Goal: Information Seeking & Learning: Check status

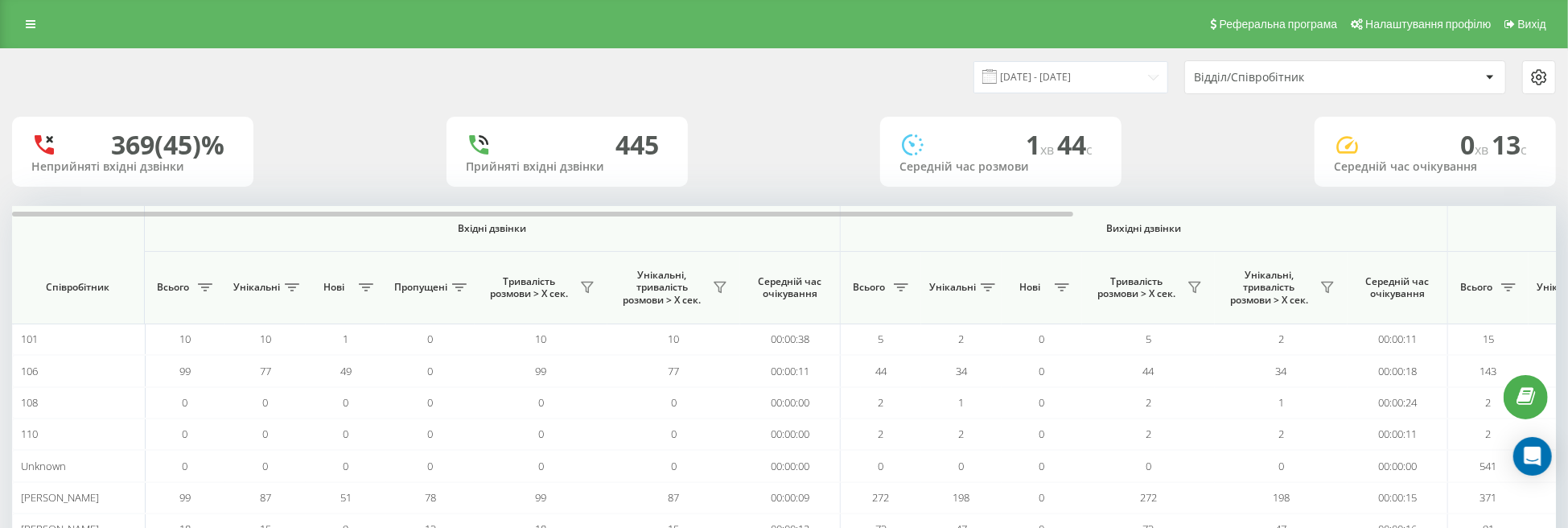
click at [1479, 77] on div "Відділ/Співробітник" at bounding box center [1337, 77] width 286 height 14
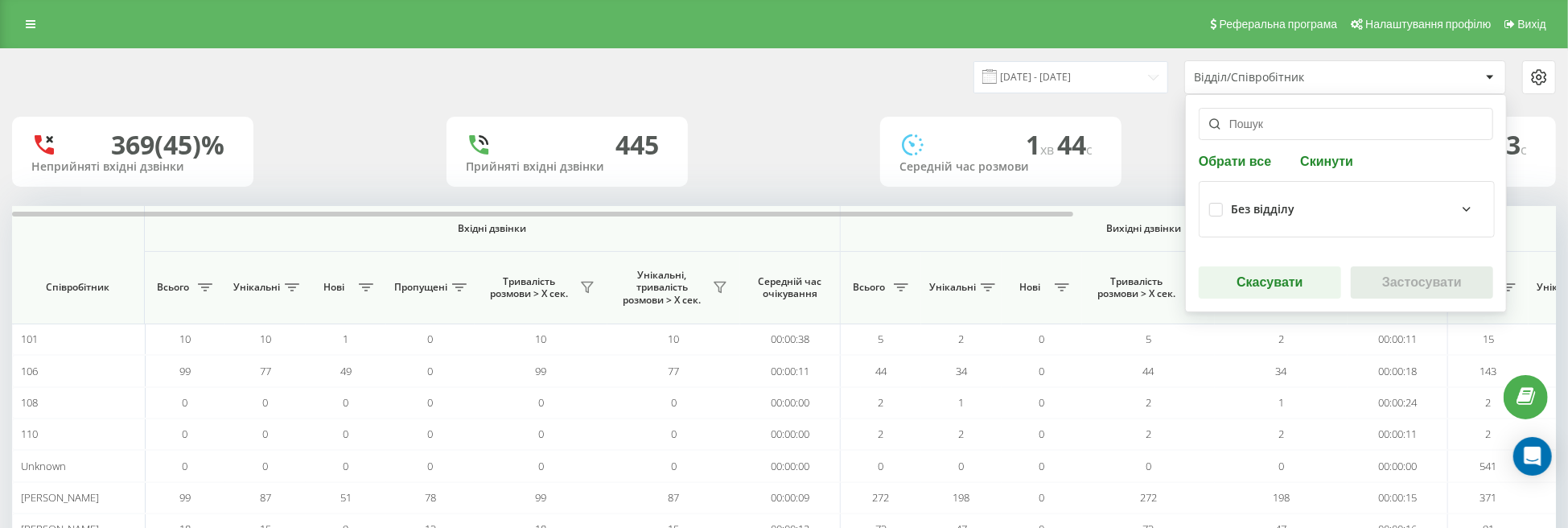
click at [1463, 212] on icon at bounding box center [1466, 209] width 19 height 19
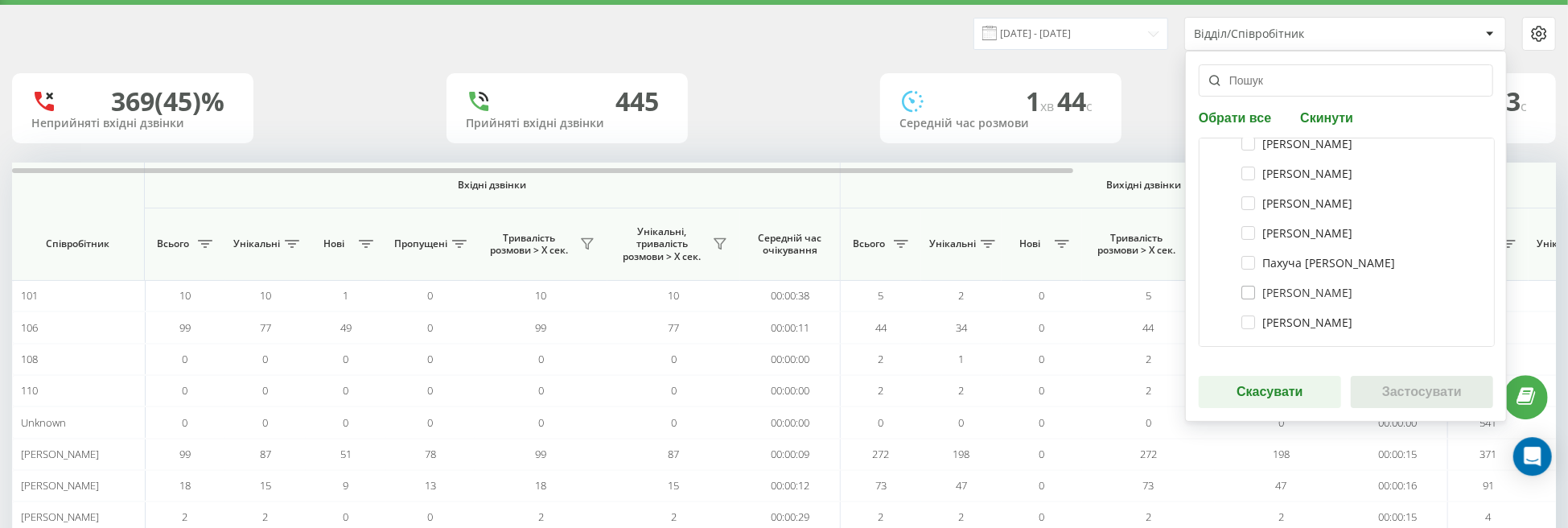
scroll to position [84, 0]
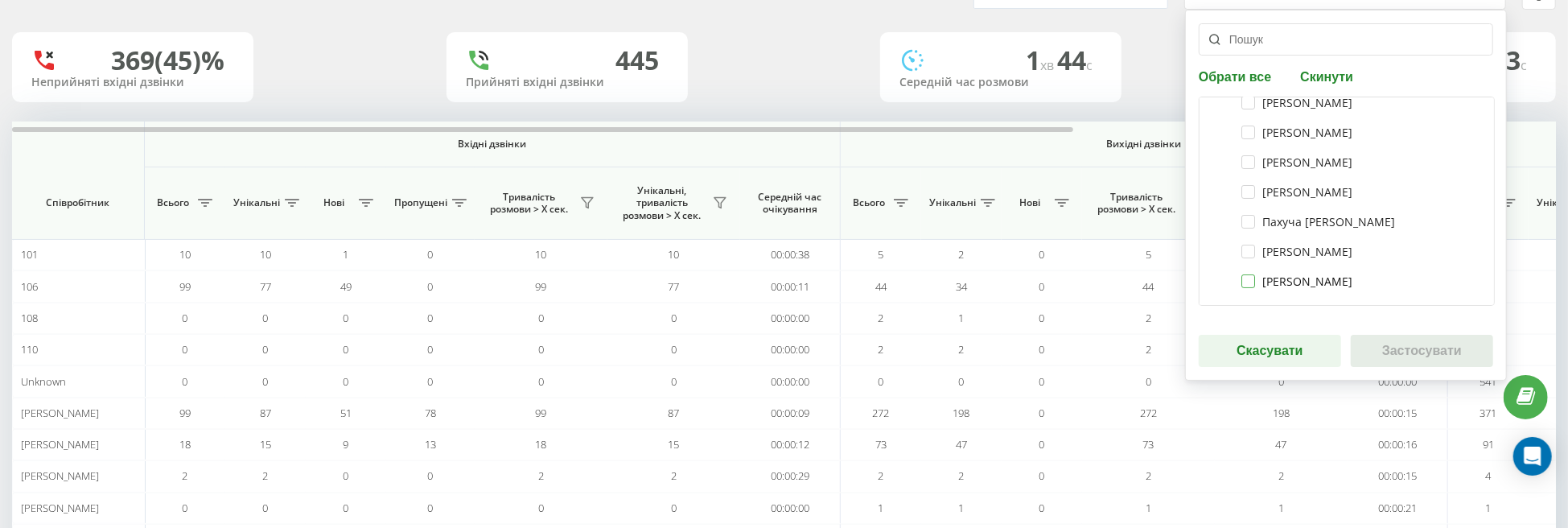
click at [1253, 281] on label "[PERSON_NAME]" at bounding box center [1297, 281] width 111 height 14
checkbox input "true"
click at [1419, 349] on button "Застосувати" at bounding box center [1422, 351] width 143 height 33
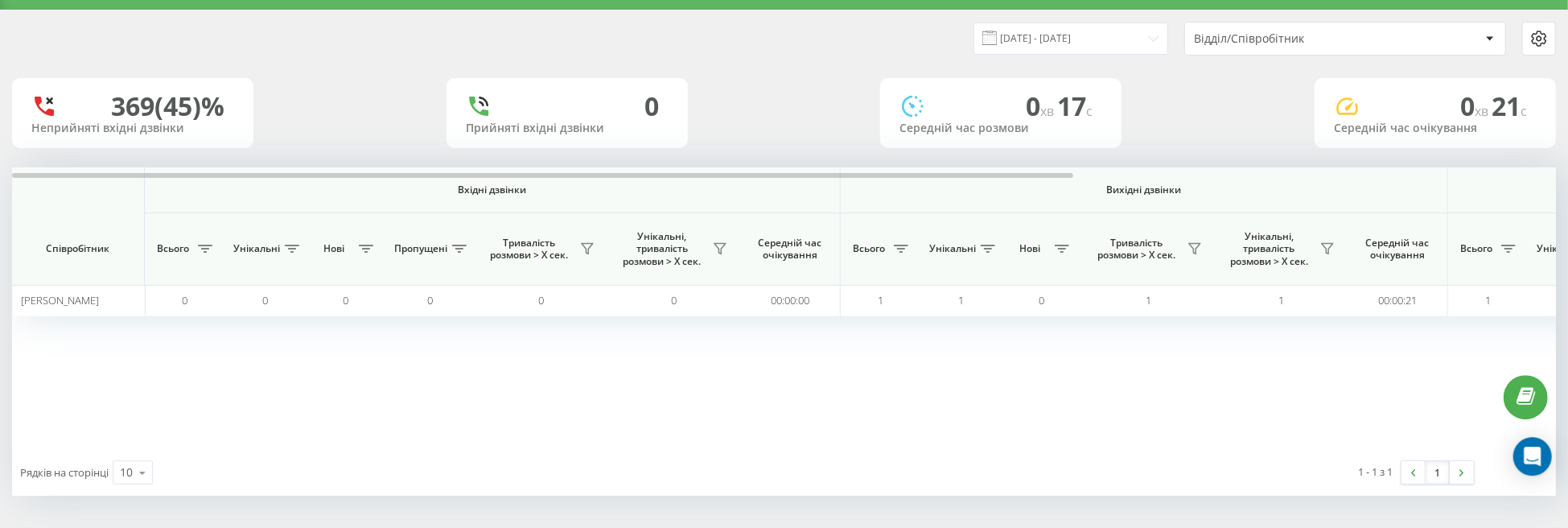
scroll to position [0, 0]
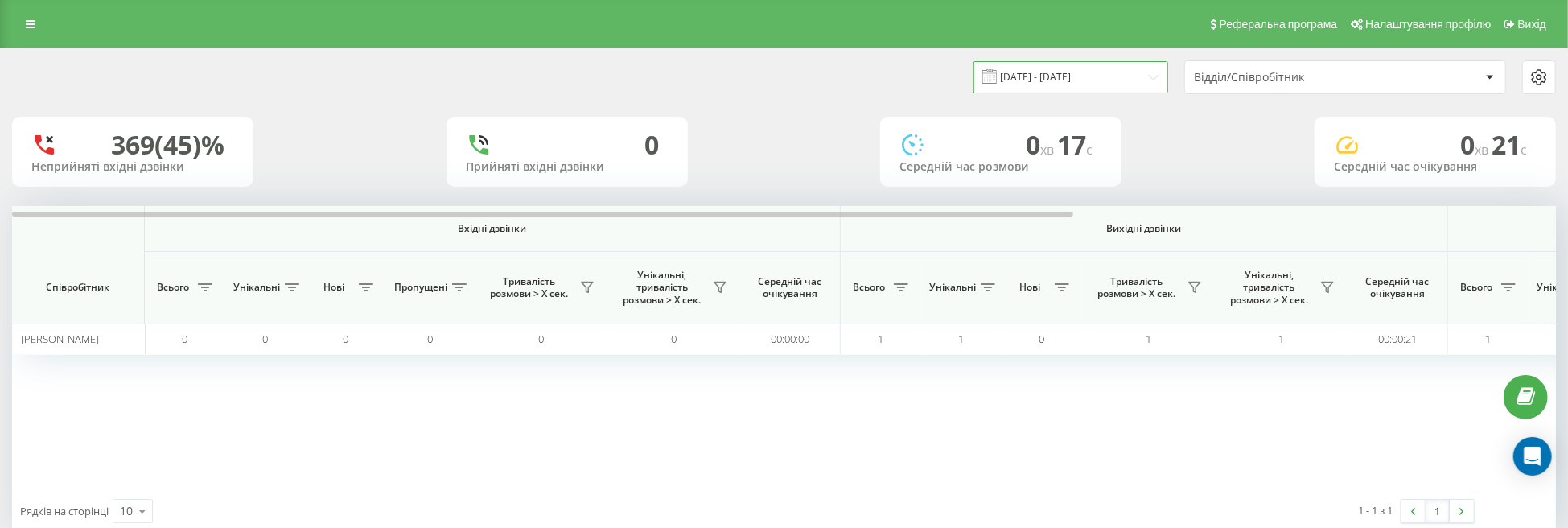
click at [1039, 77] on input "22.04.2025 - 22.05.2025" at bounding box center [1070, 77] width 194 height 32
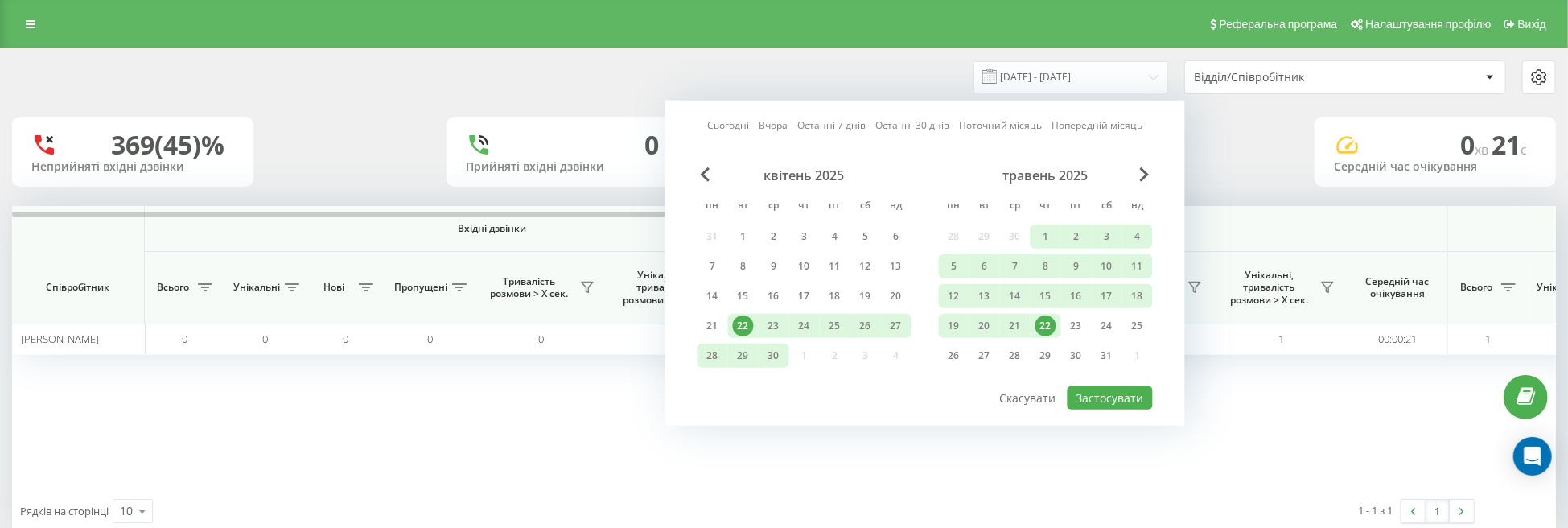
click at [1133, 178] on div "травень 2025" at bounding box center [1046, 175] width 214 height 16
click at [1140, 176] on div "травень 2025" at bounding box center [1046, 175] width 214 height 16
click at [1142, 174] on span "Next Month" at bounding box center [1145, 174] width 10 height 14
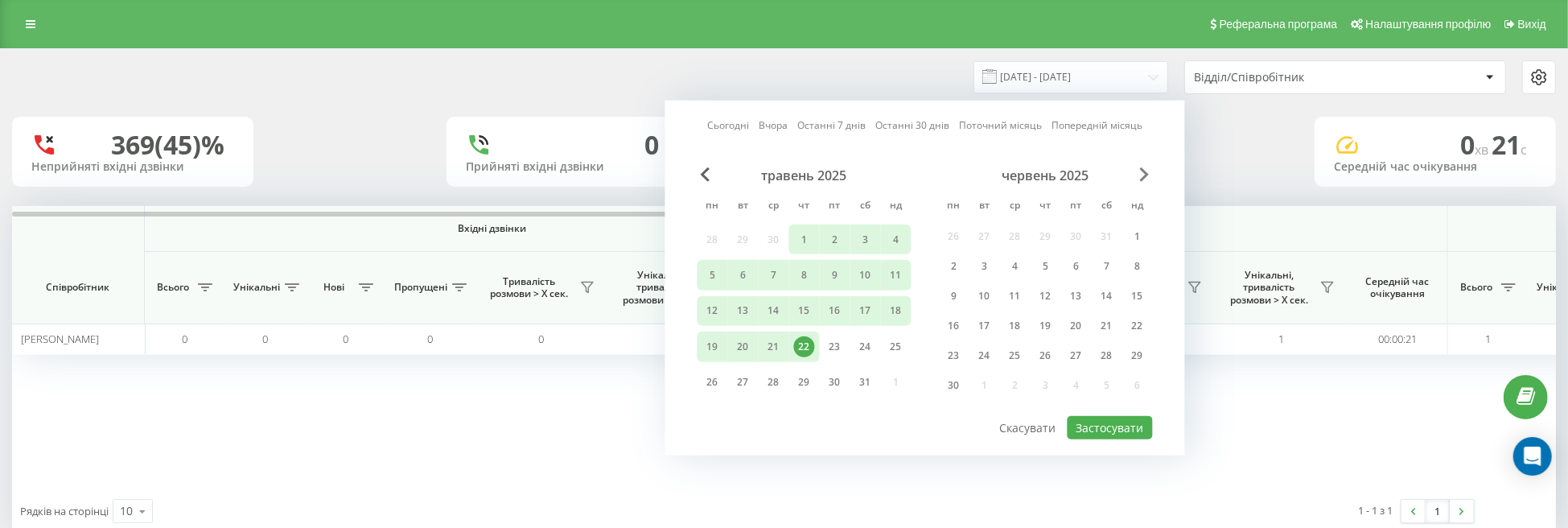
click at [1149, 174] on span "Next Month" at bounding box center [1145, 174] width 10 height 14
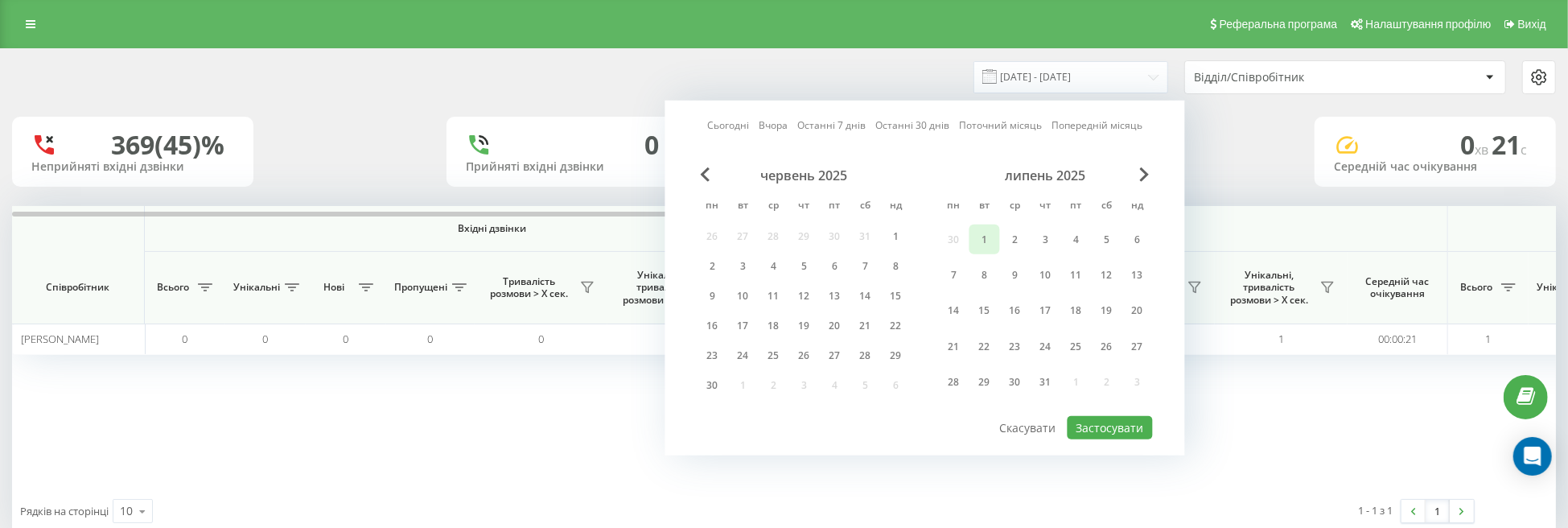
click at [986, 240] on div "1" at bounding box center [984, 239] width 21 height 21
click at [1147, 177] on span "Next Month" at bounding box center [1145, 174] width 10 height 14
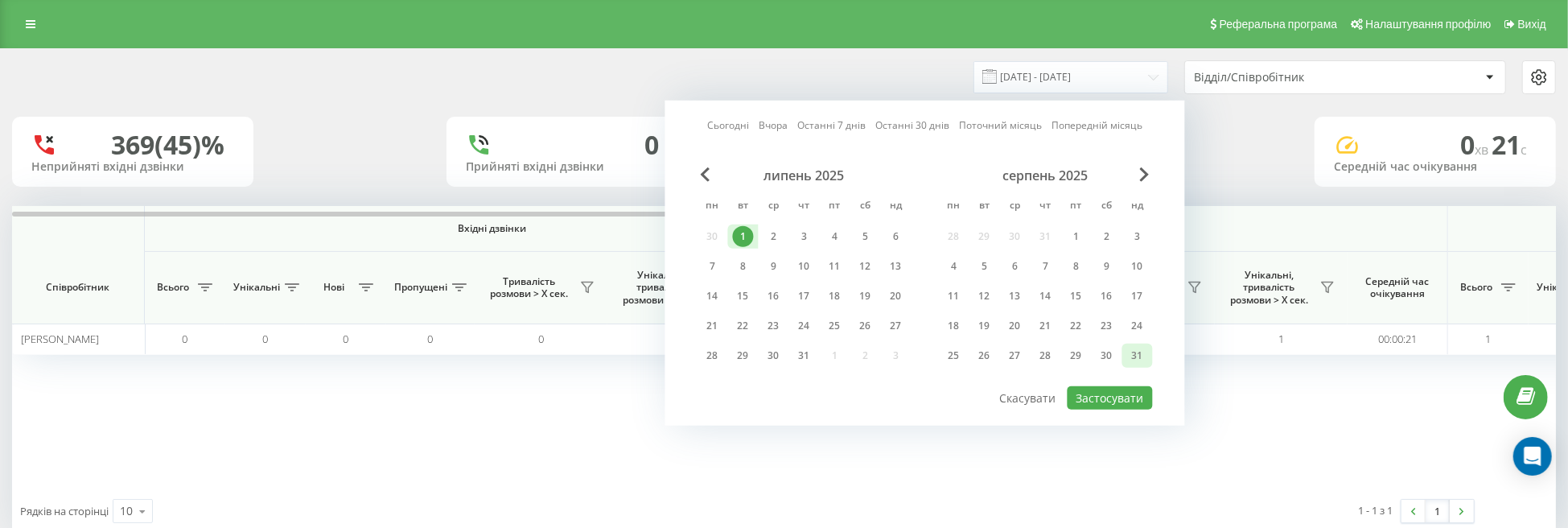
click at [1133, 354] on div "31" at bounding box center [1137, 355] width 21 height 21
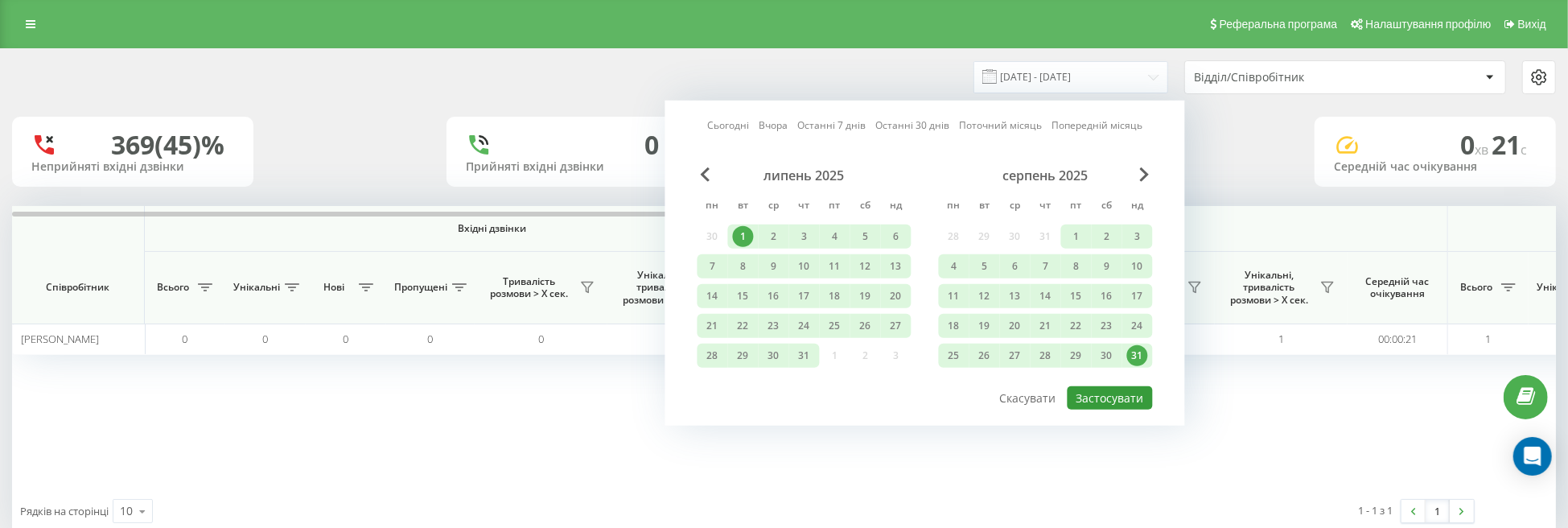
click at [1115, 401] on button "Застосувати" at bounding box center [1110, 398] width 85 height 24
type input "01.07.2025 - 31.08.2025"
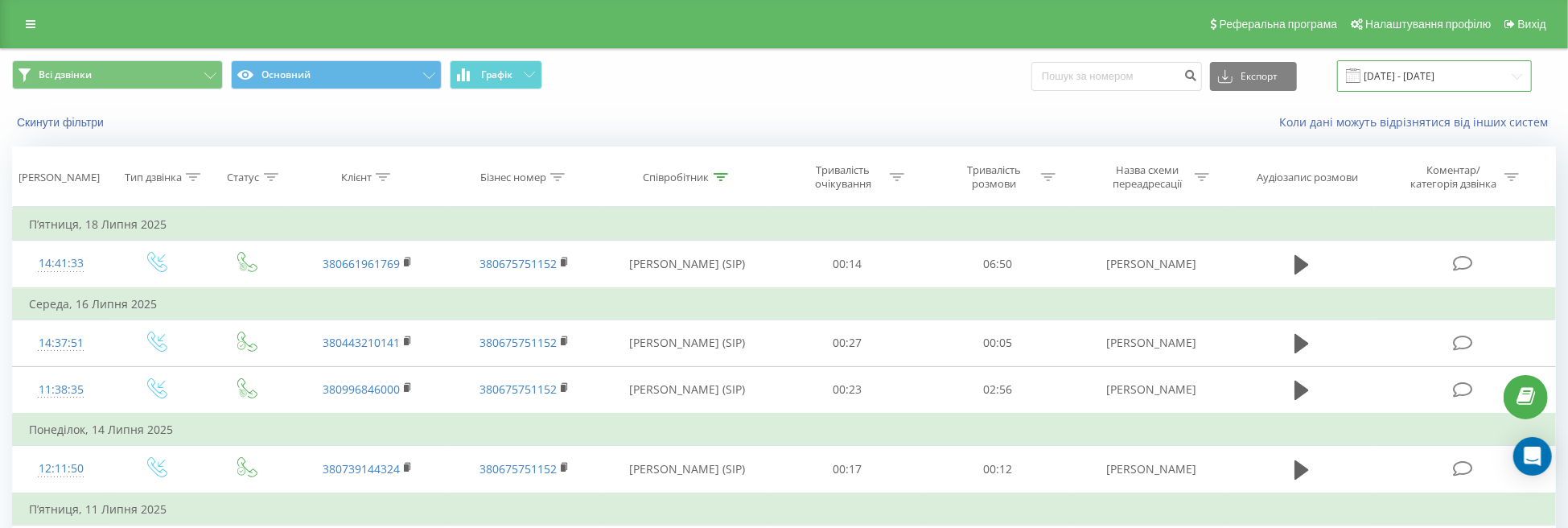
click at [1415, 78] on input "30.06.2025 - 31.07.2025" at bounding box center [1434, 76] width 194 height 32
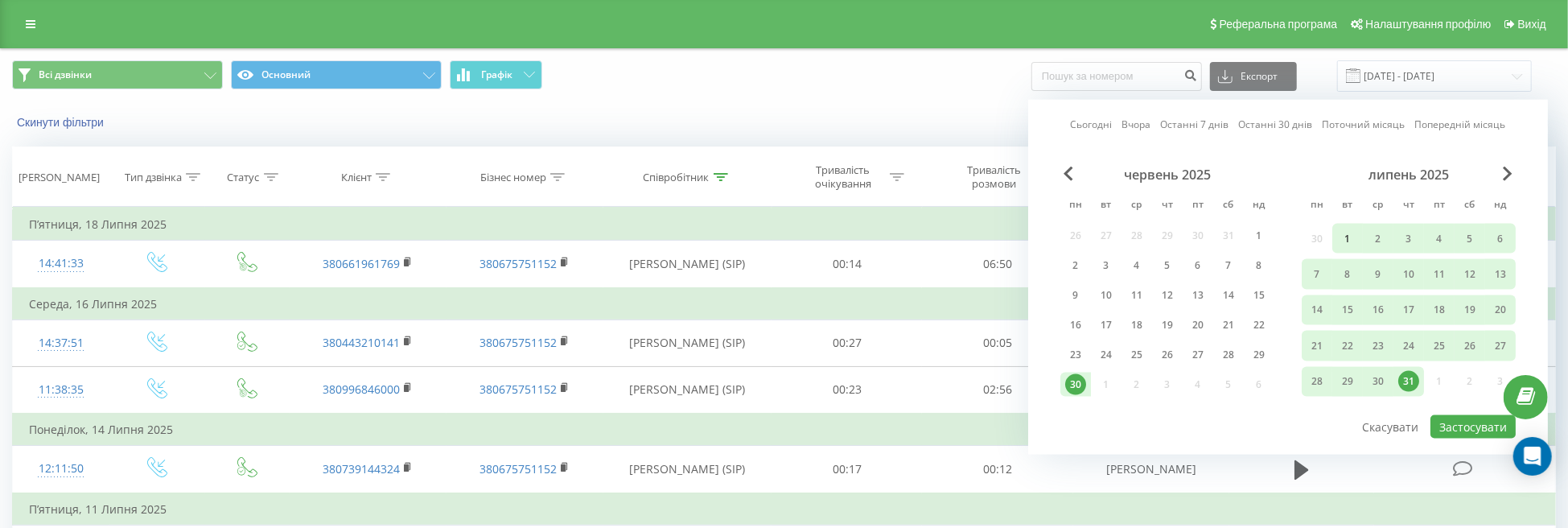
click at [1341, 241] on div "1" at bounding box center [1347, 238] width 21 height 21
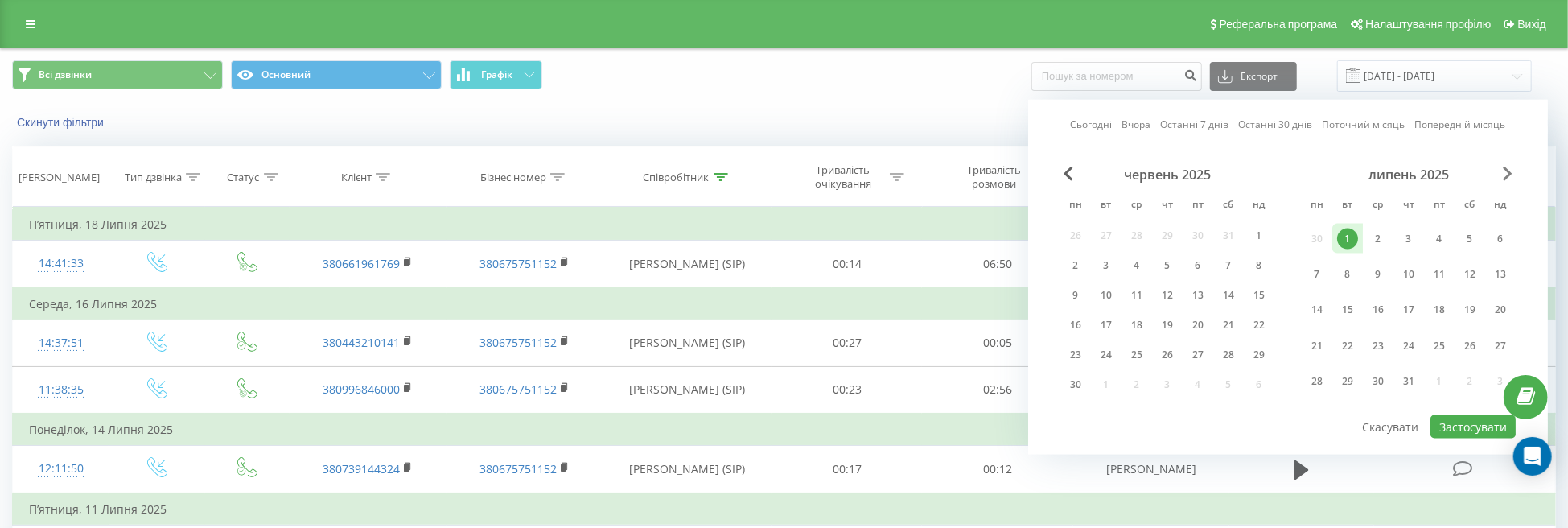
click at [1506, 177] on span "Next Month" at bounding box center [1507, 174] width 10 height 14
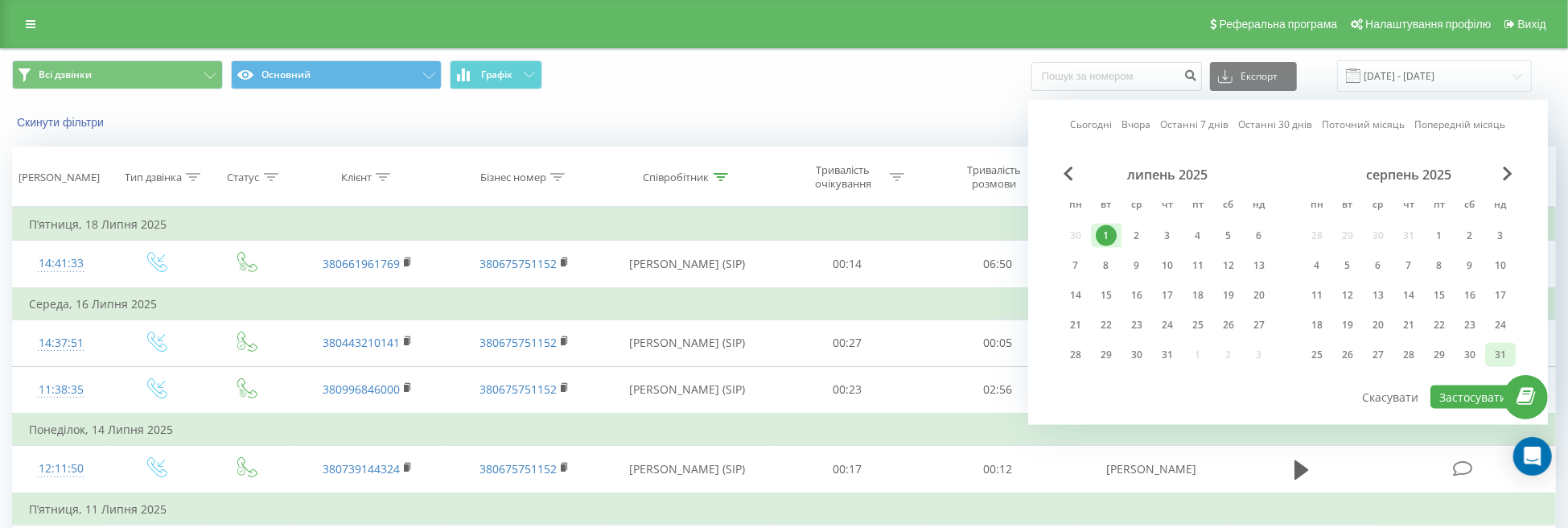
click at [1498, 352] on div "31" at bounding box center [1500, 354] width 21 height 21
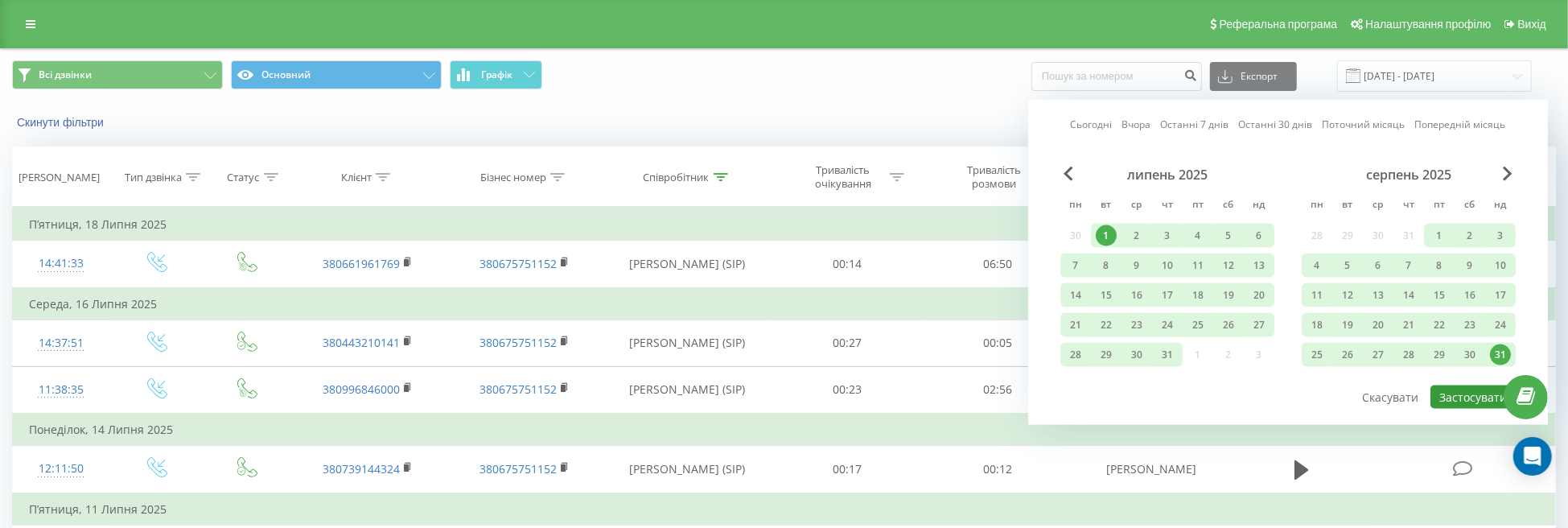
click at [1470, 392] on button "Застосувати" at bounding box center [1473, 397] width 85 height 24
type input "01.07.2025 - 31.08.2025"
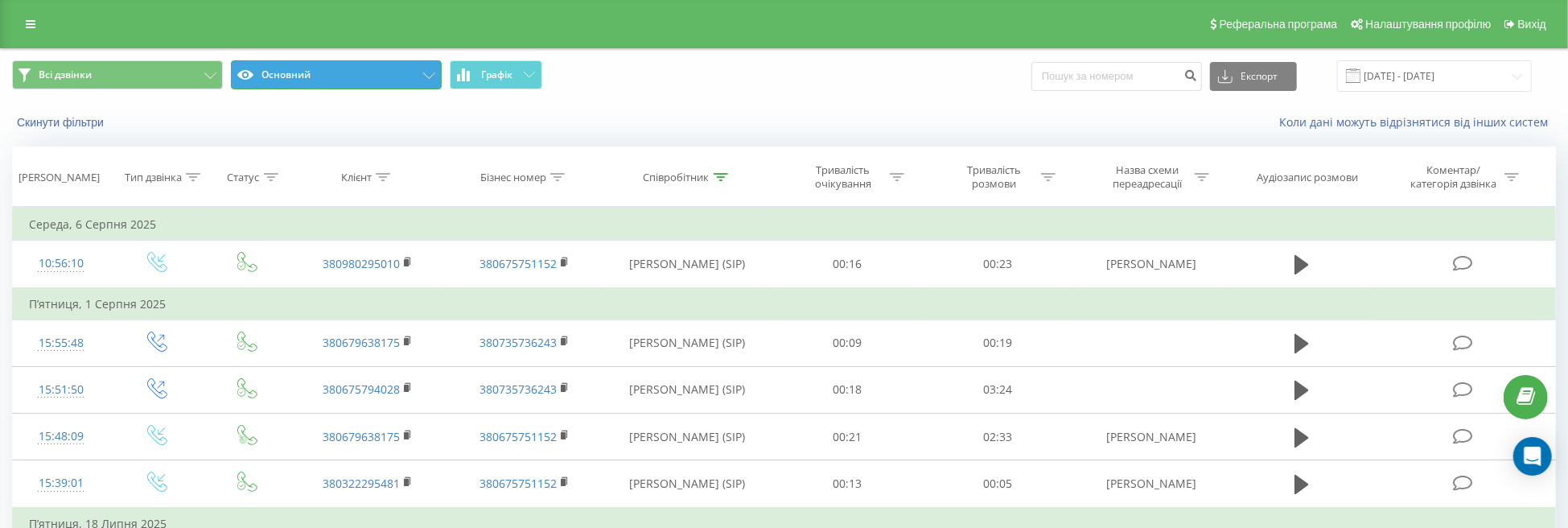
click at [344, 74] on button "Основний" at bounding box center [336, 75] width 211 height 29
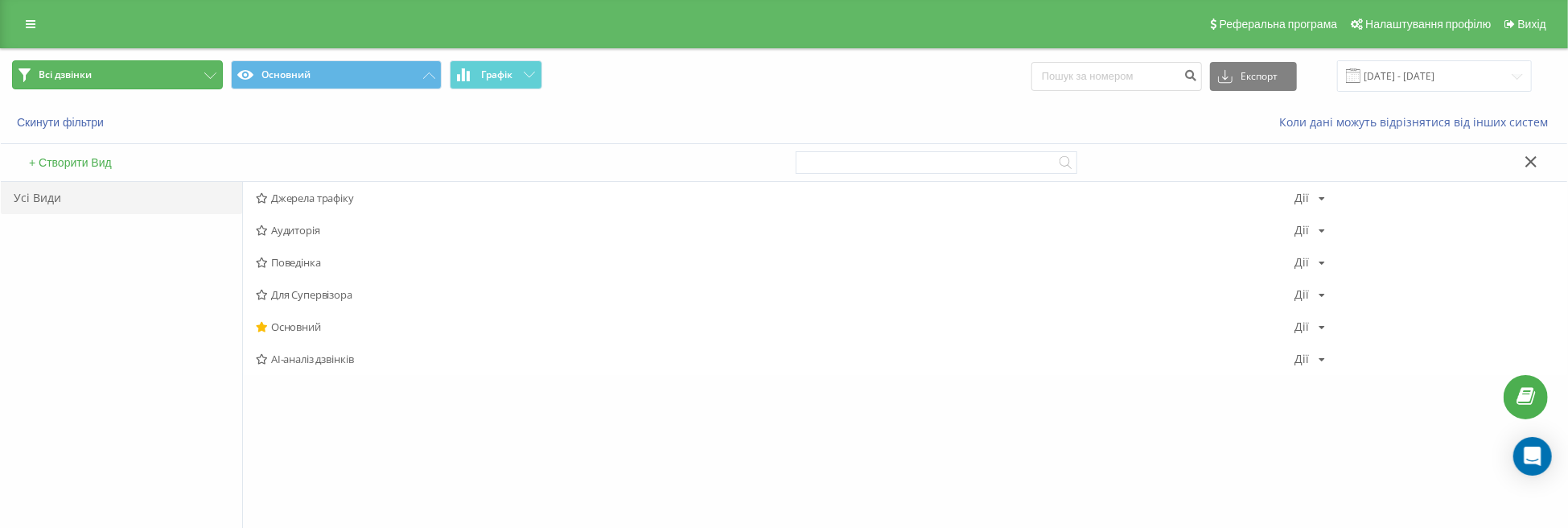
click at [127, 69] on button "Всі дзвінки" at bounding box center [117, 75] width 211 height 29
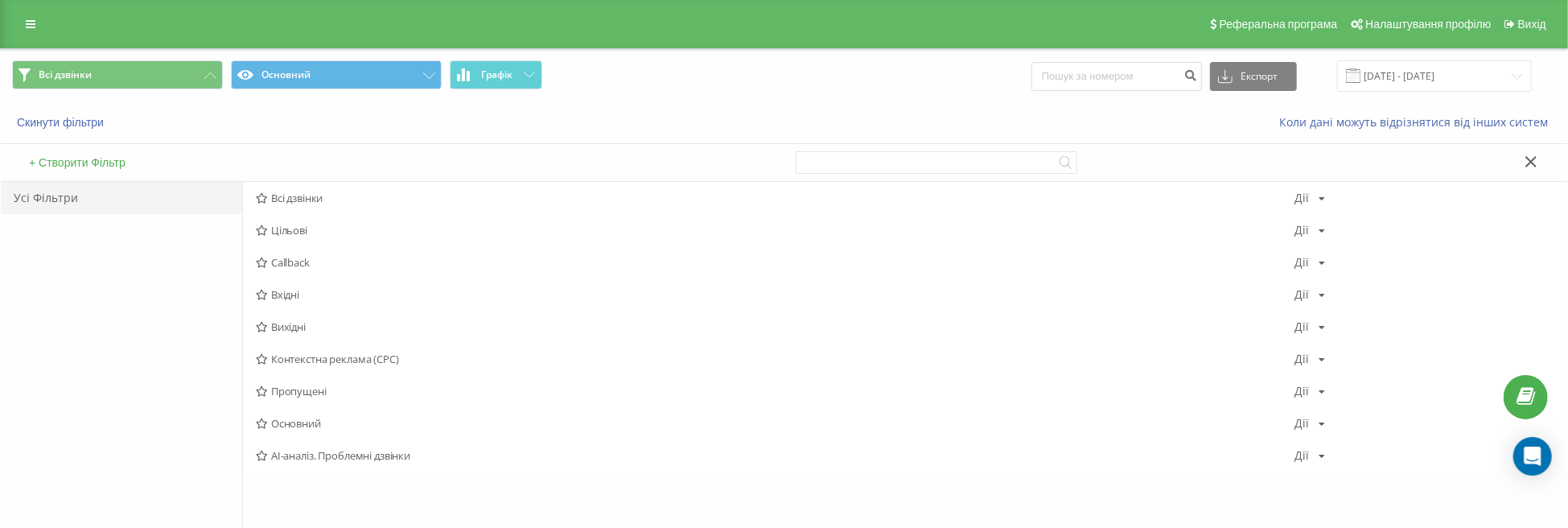
click at [444, 79] on span "Всі дзвінки Основний Графік" at bounding box center [391, 76] width 760 height 32
click at [429, 77] on icon at bounding box center [428, 75] width 12 height 6
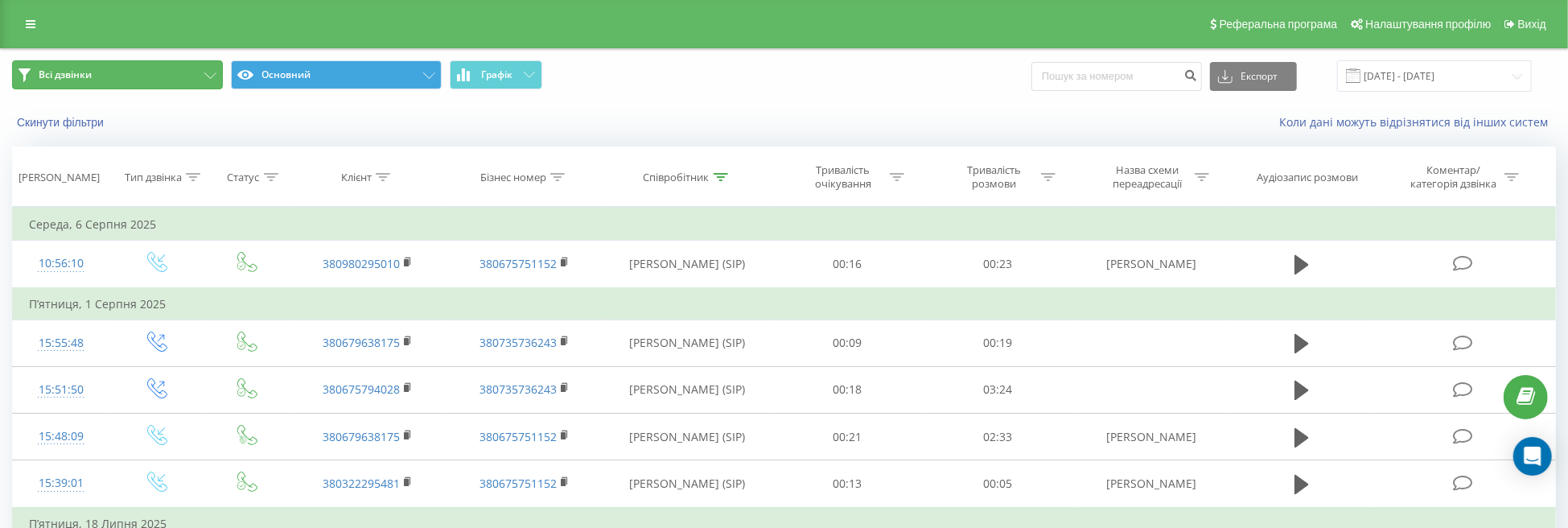
click at [195, 73] on button "Всі дзвінки" at bounding box center [117, 75] width 211 height 29
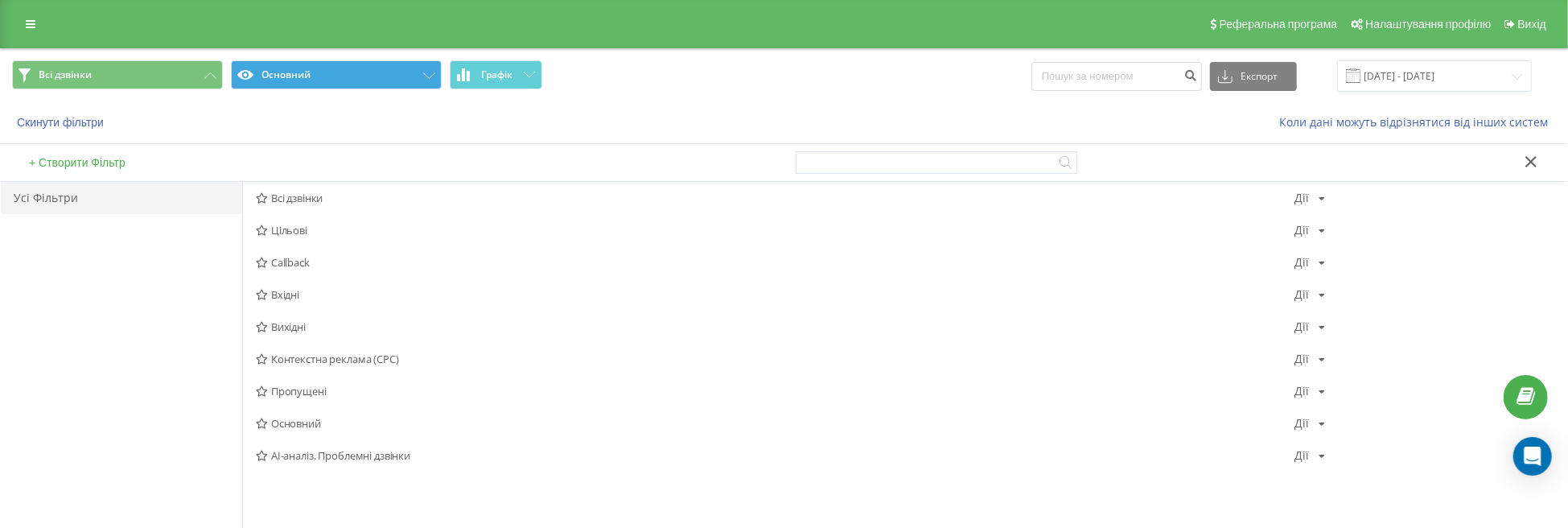
click at [278, 293] on span "Вхідні" at bounding box center [775, 295] width 1038 height 11
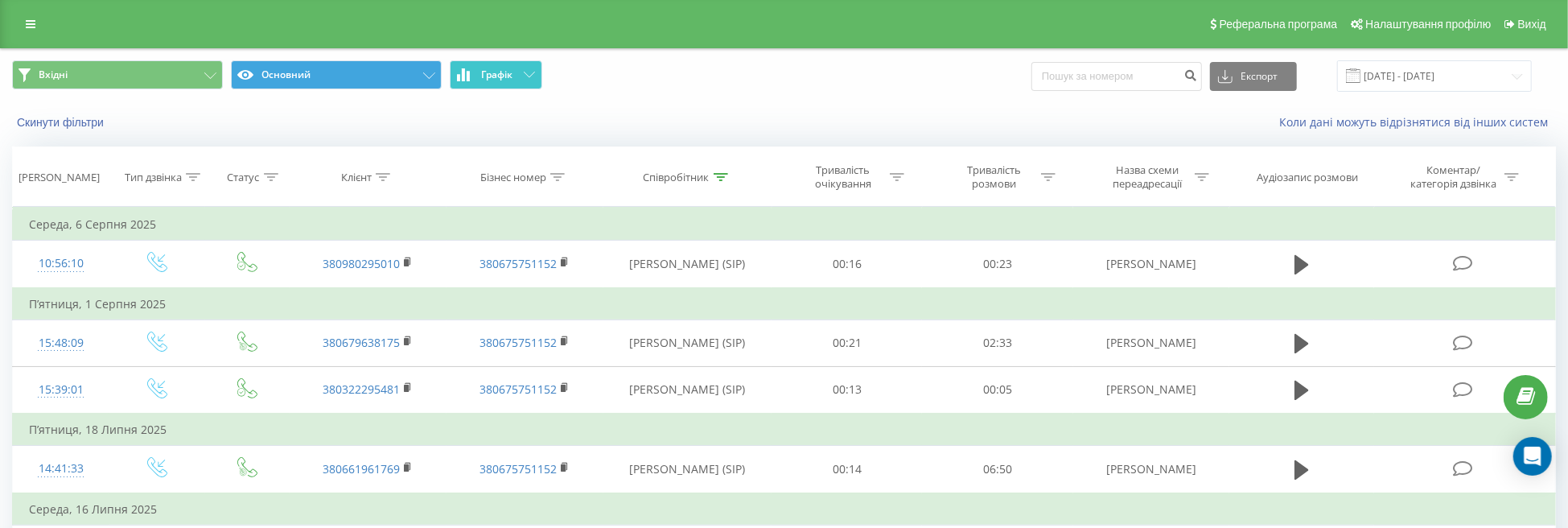
click at [524, 74] on icon at bounding box center [530, 74] width 11 height 5
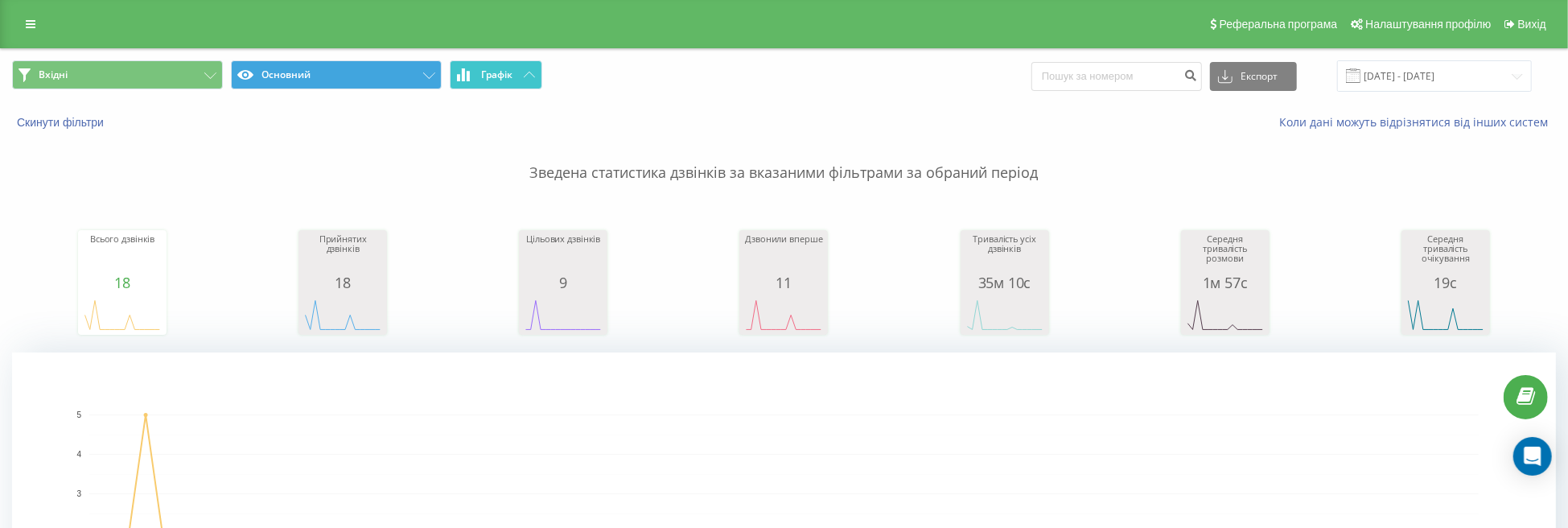
click at [720, 104] on div "Скинути фільтри Коли дані можуть відрізнятися вiд інших систем" at bounding box center [784, 122] width 1566 height 39
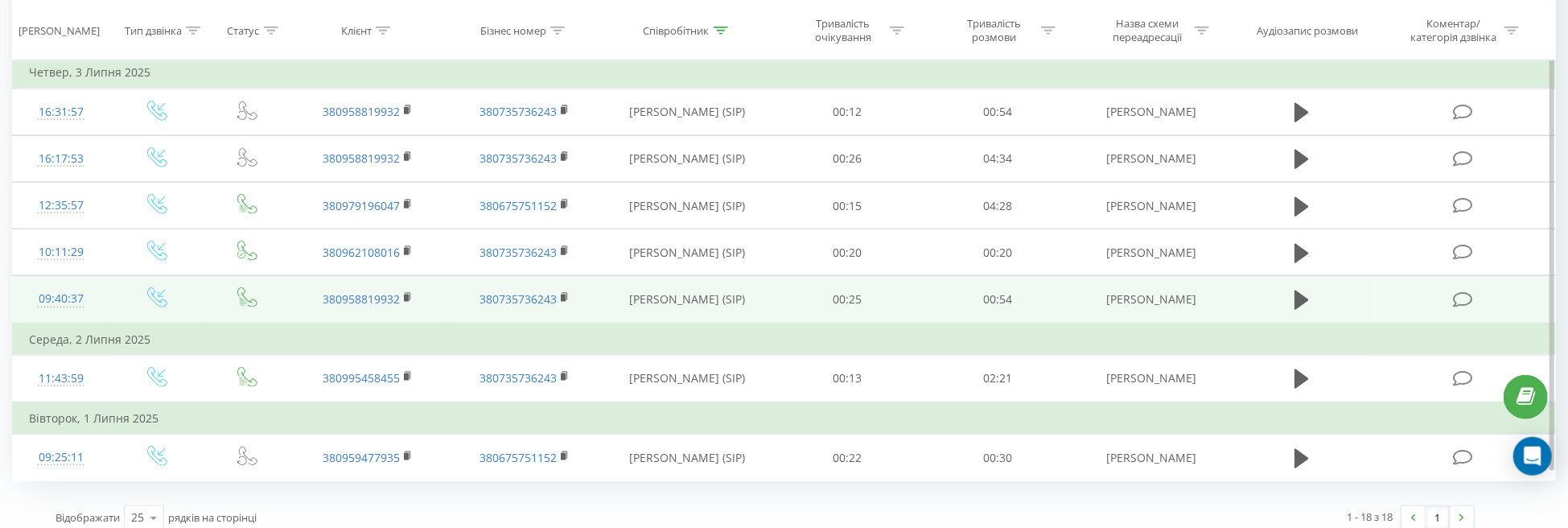
scroll to position [1478, 0]
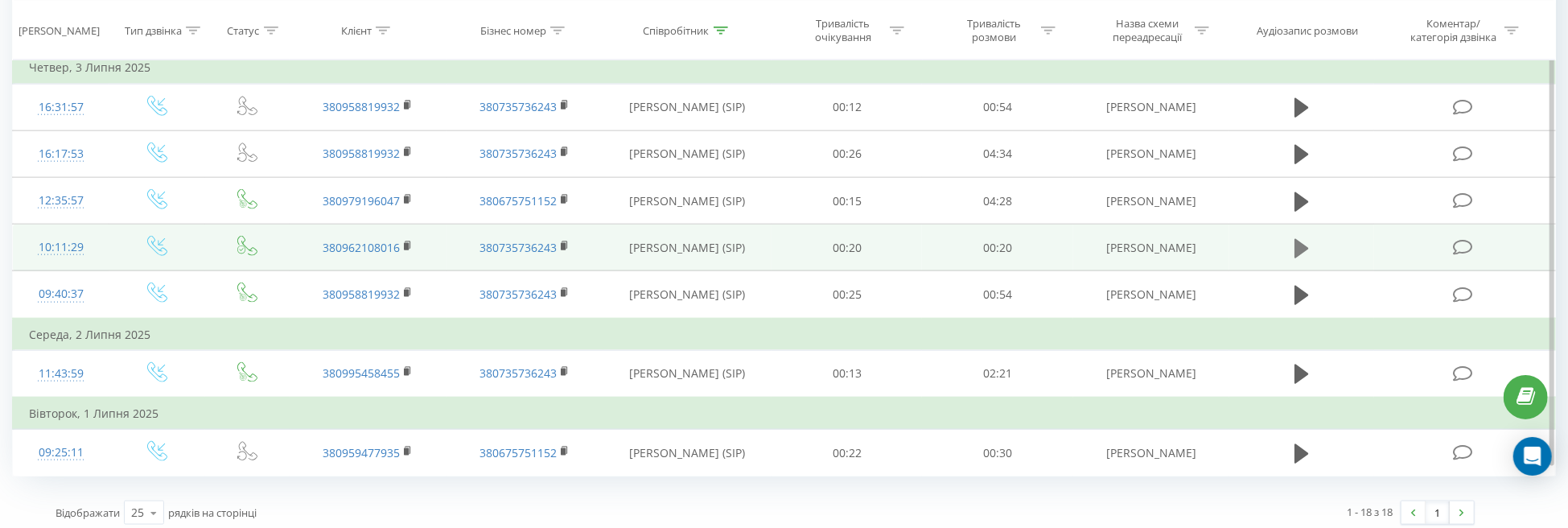
click at [1305, 245] on icon at bounding box center [1301, 248] width 14 height 19
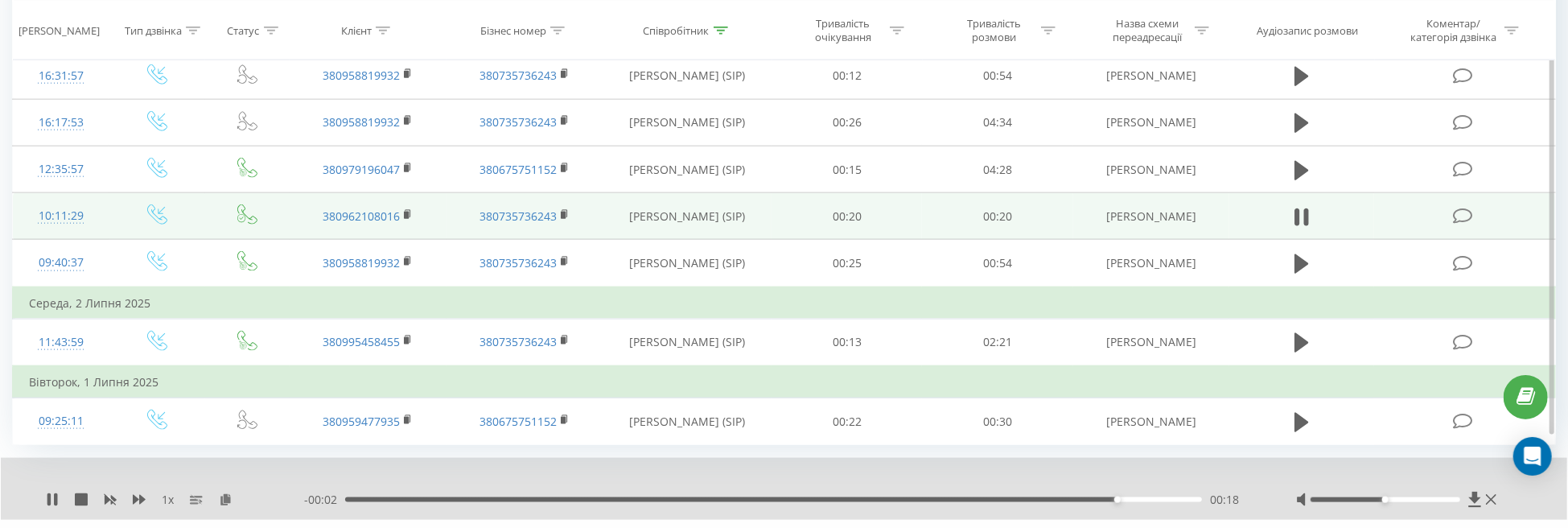
scroll to position [1540, 0]
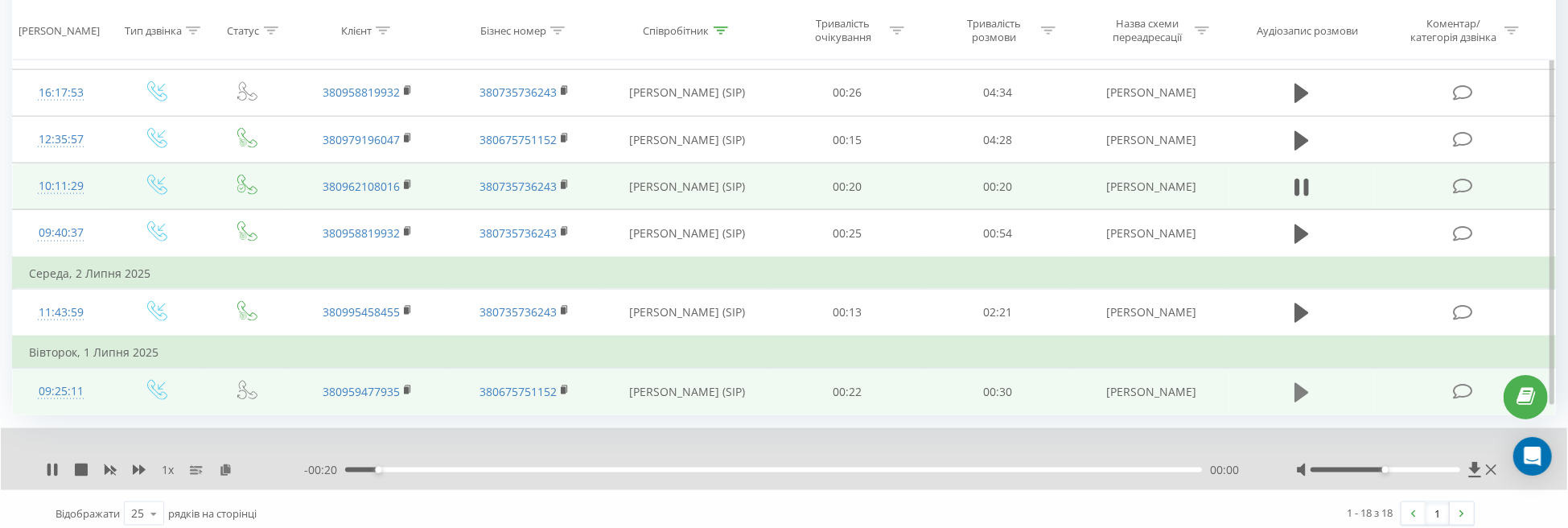
click at [1302, 383] on icon at bounding box center [1301, 392] width 14 height 19
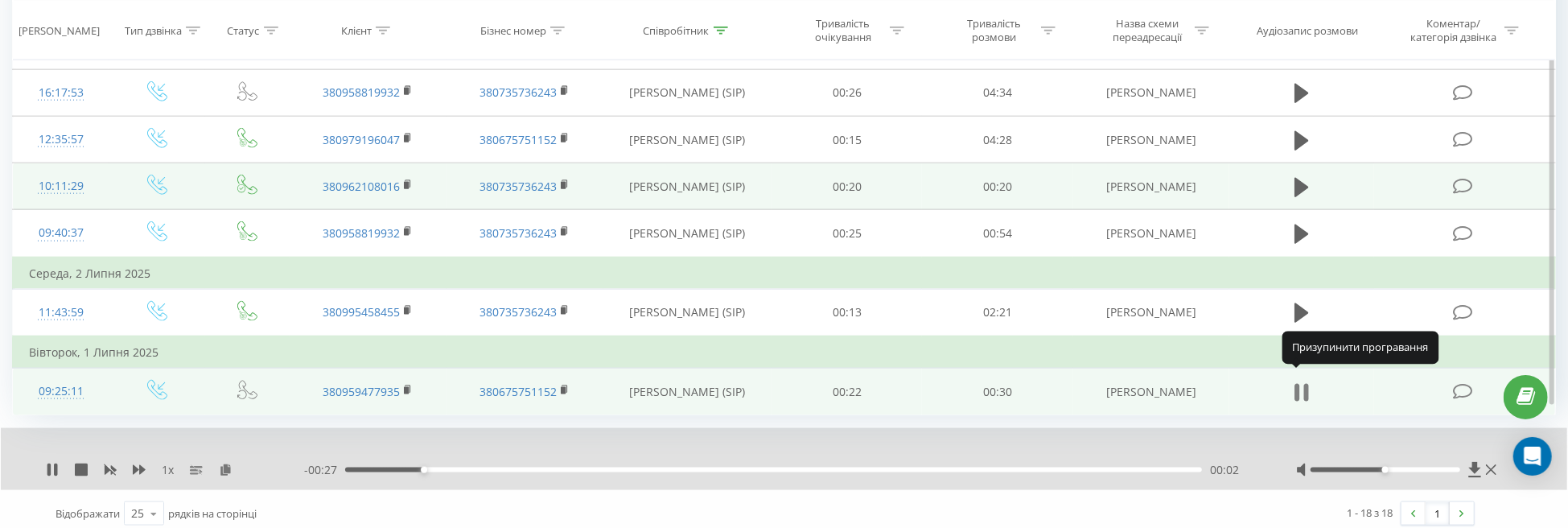
click at [1307, 385] on icon at bounding box center [1306, 393] width 5 height 18
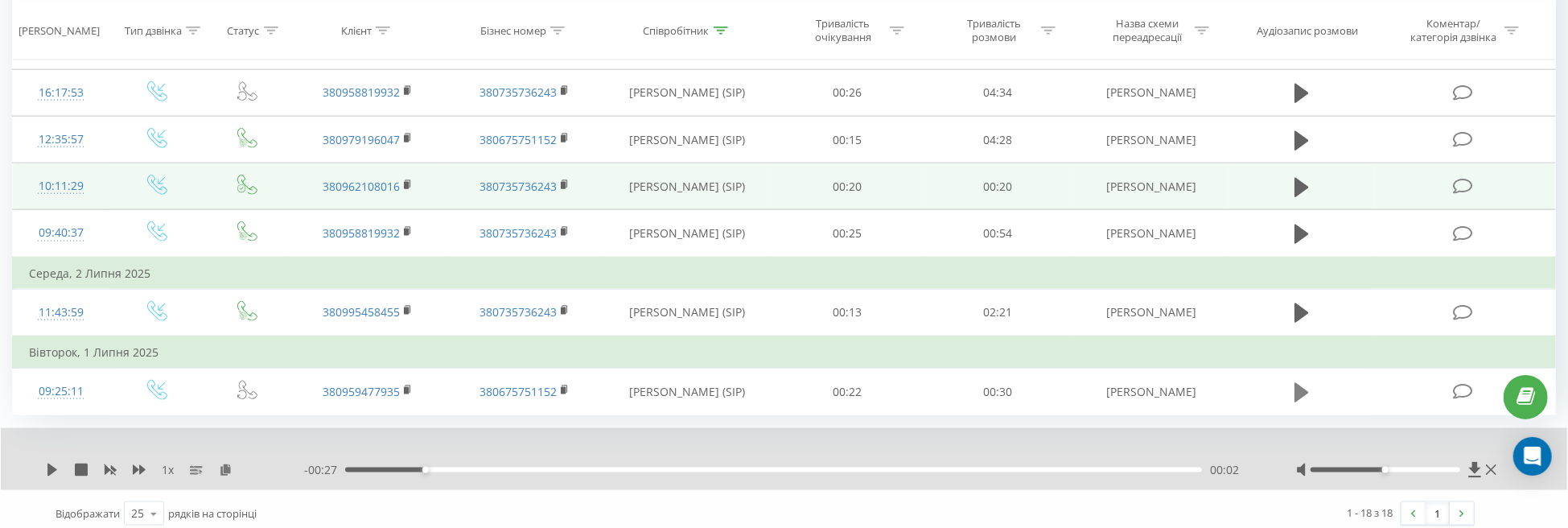
click at [1300, 387] on icon at bounding box center [1301, 392] width 14 height 19
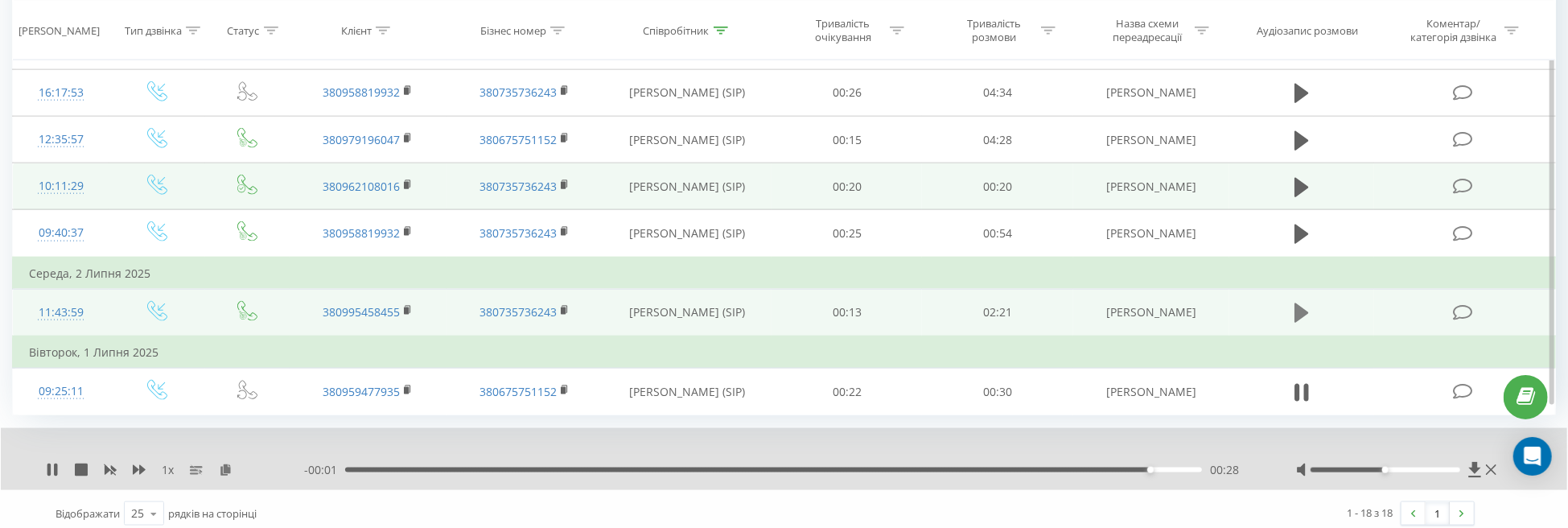
click at [1310, 304] on icon at bounding box center [1301, 313] width 14 height 19
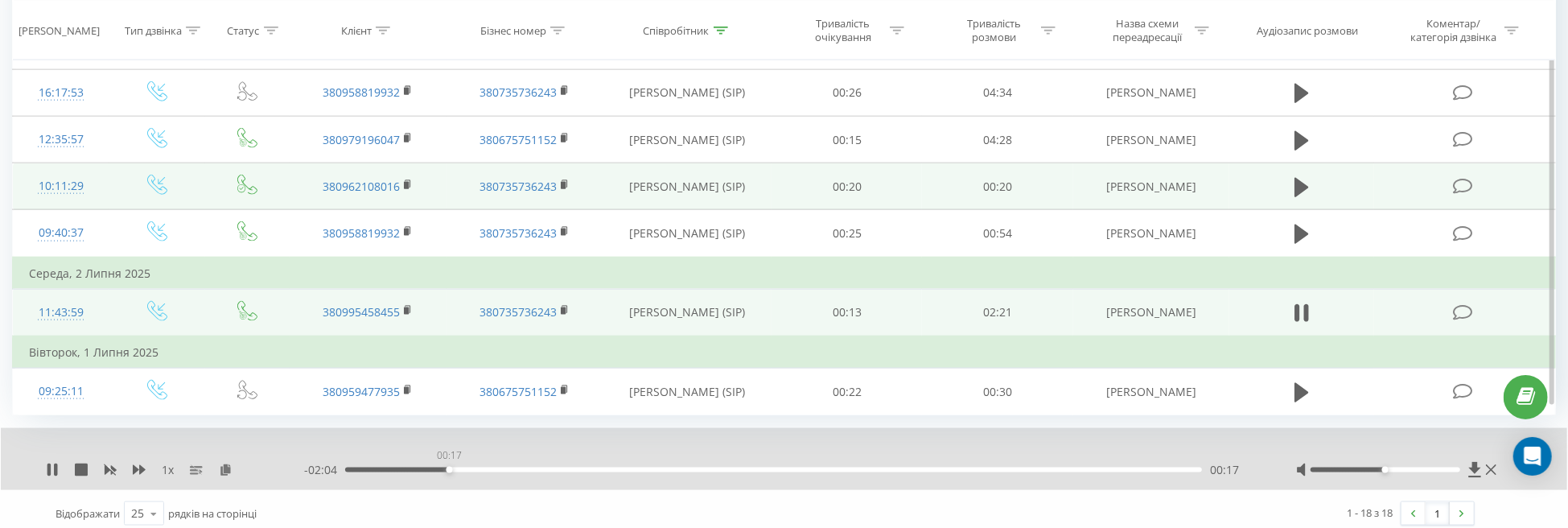
click at [449, 467] on div "00:17" at bounding box center [774, 469] width 857 height 5
click at [479, 467] on div "00:22" at bounding box center [774, 469] width 857 height 5
drag, startPoint x: 507, startPoint y: 459, endPoint x: 540, endPoint y: 465, distance: 33.5
click at [510, 467] on div "00:23" at bounding box center [774, 469] width 857 height 5
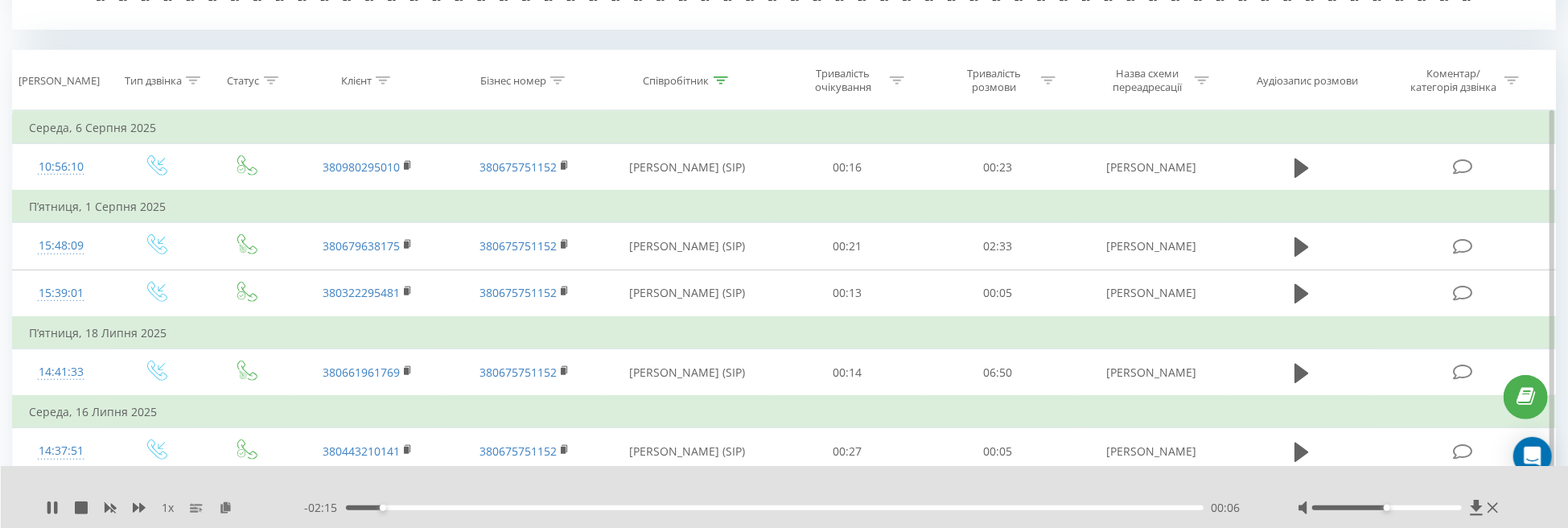
scroll to position [679, 0]
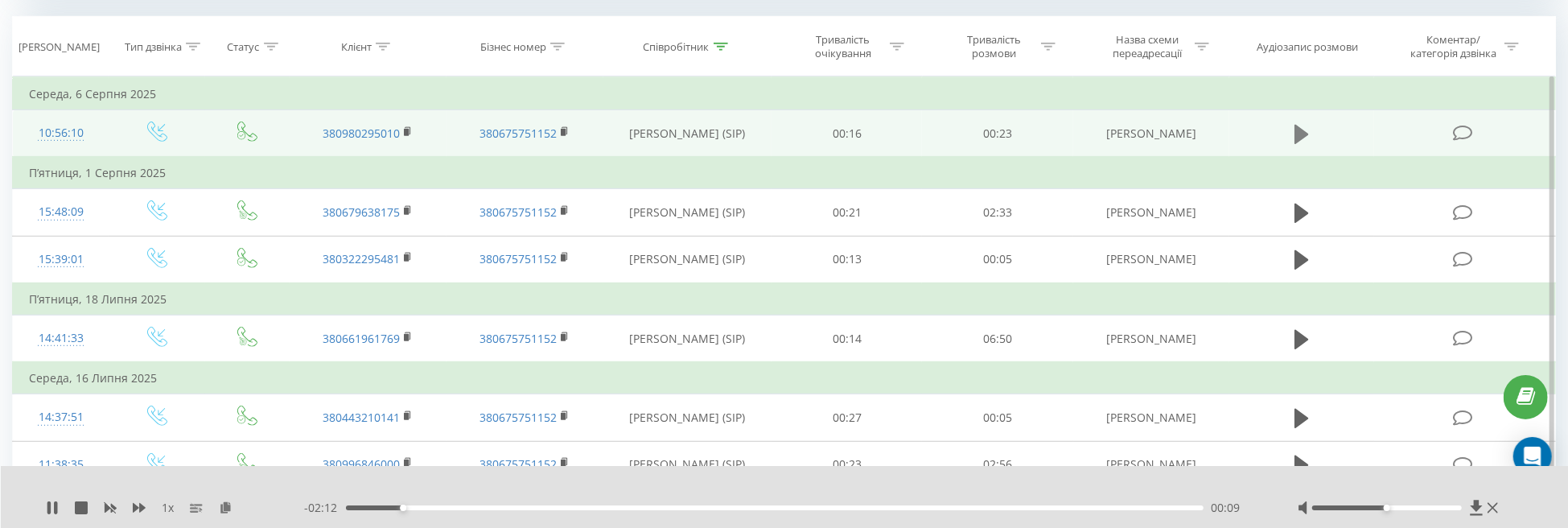
click at [1304, 134] on icon at bounding box center [1301, 133] width 14 height 19
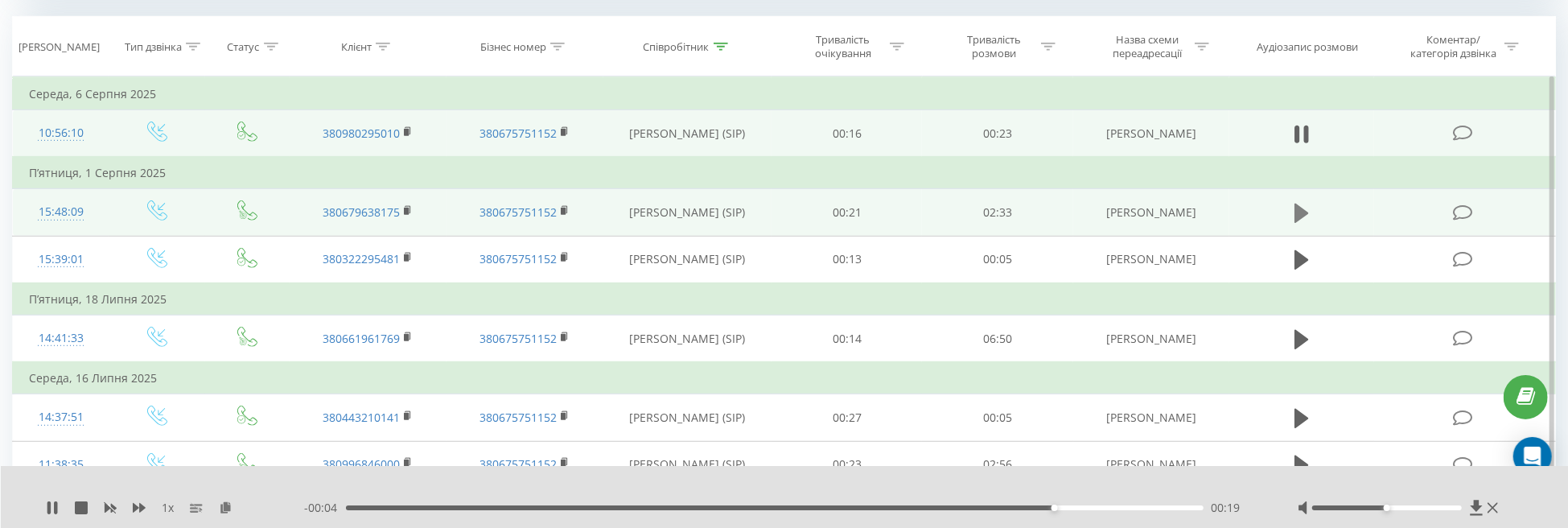
click at [1294, 211] on button at bounding box center [1301, 213] width 24 height 24
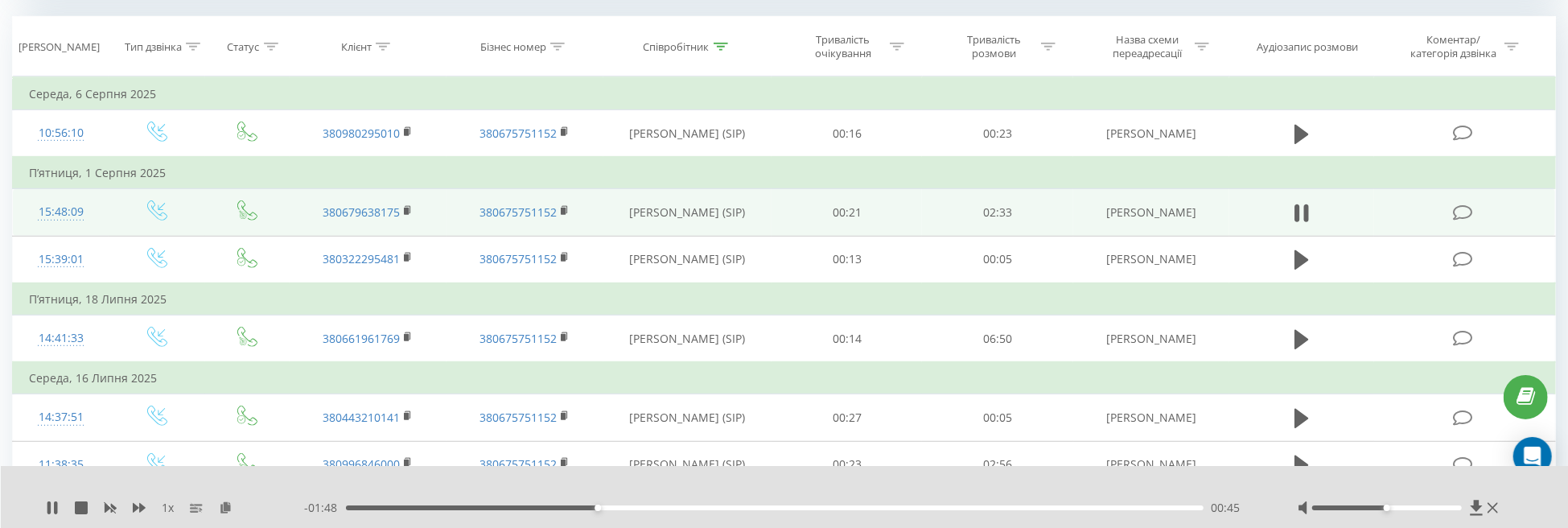
click at [627, 508] on div "00:45" at bounding box center [775, 507] width 858 height 5
drag, startPoint x: 659, startPoint y: 510, endPoint x: 679, endPoint y: 513, distance: 20.2
click at [662, 510] on div "00:51" at bounding box center [775, 507] width 858 height 5
click at [701, 508] on div "00:57" at bounding box center [775, 507] width 858 height 5
drag, startPoint x: 737, startPoint y: 510, endPoint x: 756, endPoint y: 509, distance: 19.0
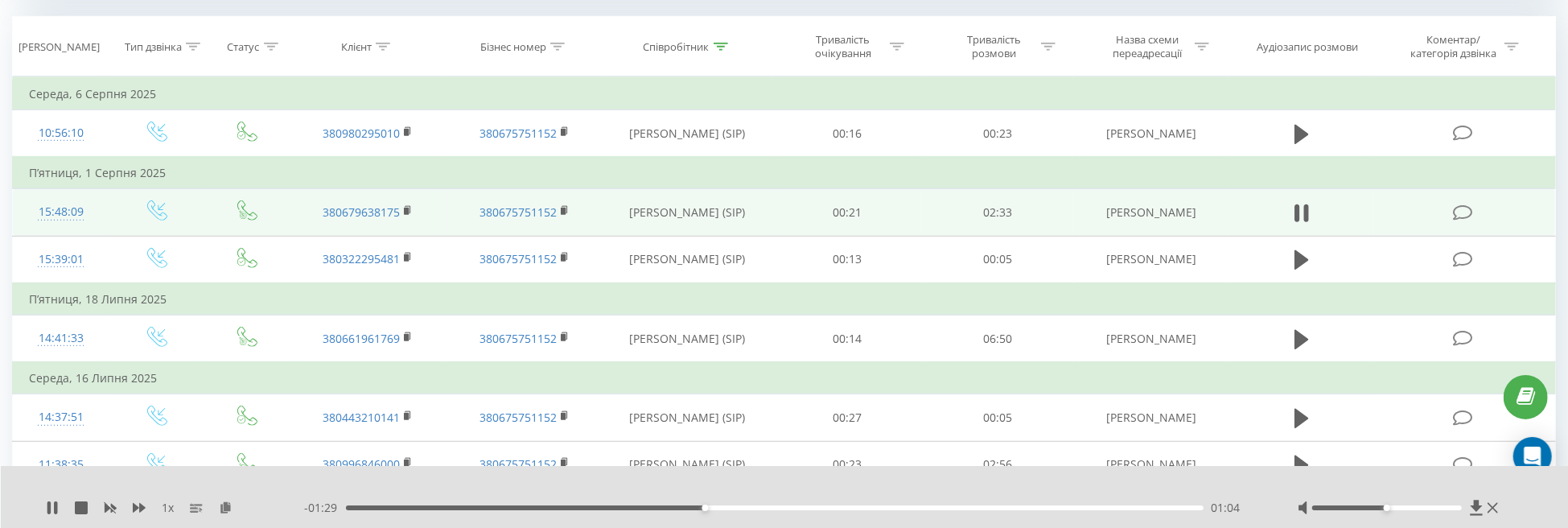
click at [739, 510] on div "- 01:29 01:04 01:04" at bounding box center [781, 508] width 953 height 16
click at [765, 508] on div "01:05" at bounding box center [775, 507] width 858 height 5
click at [805, 509] on div "01:22" at bounding box center [775, 507] width 858 height 5
click at [854, 507] on div "01:24" at bounding box center [775, 507] width 858 height 5
click at [894, 510] on div "01:31" at bounding box center [775, 507] width 858 height 5
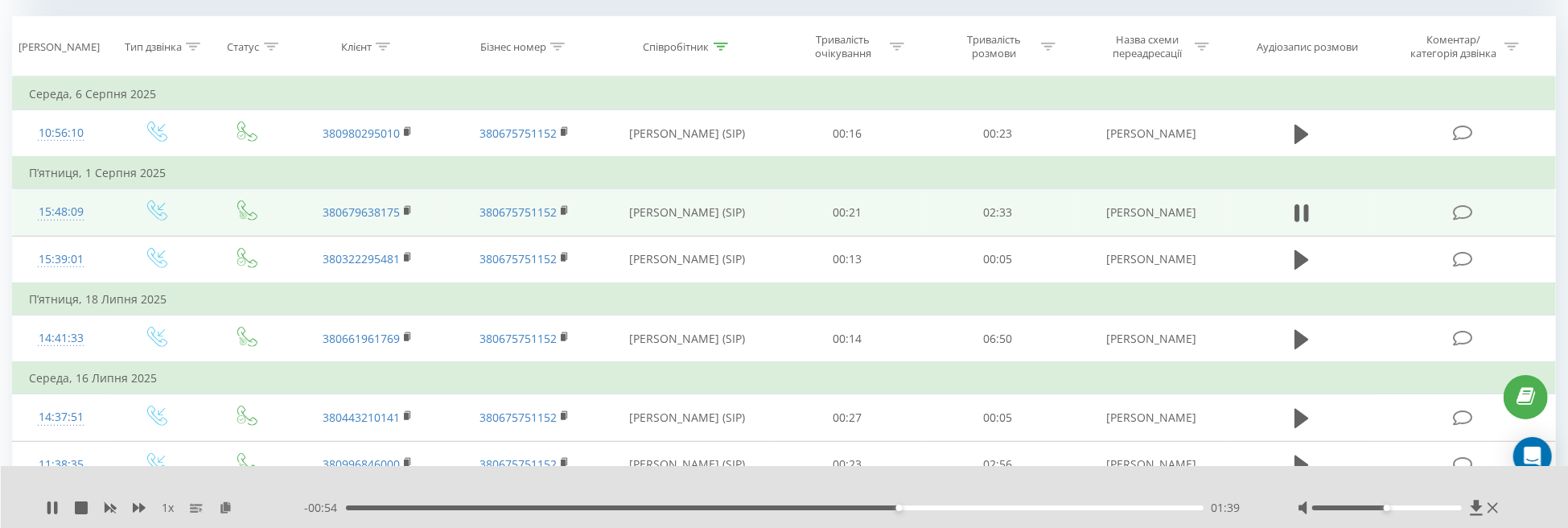
click at [973, 508] on div "01:39" at bounding box center [775, 507] width 858 height 5
drag, startPoint x: 1030, startPoint y: 510, endPoint x: 1047, endPoint y: 510, distance: 17.0
click at [1033, 510] on div "01:54" at bounding box center [775, 507] width 858 height 5
click at [1071, 507] on div "02:04" at bounding box center [775, 507] width 858 height 5
click at [1111, 510] on div "- 00:23 02:10 02:10" at bounding box center [781, 508] width 953 height 16
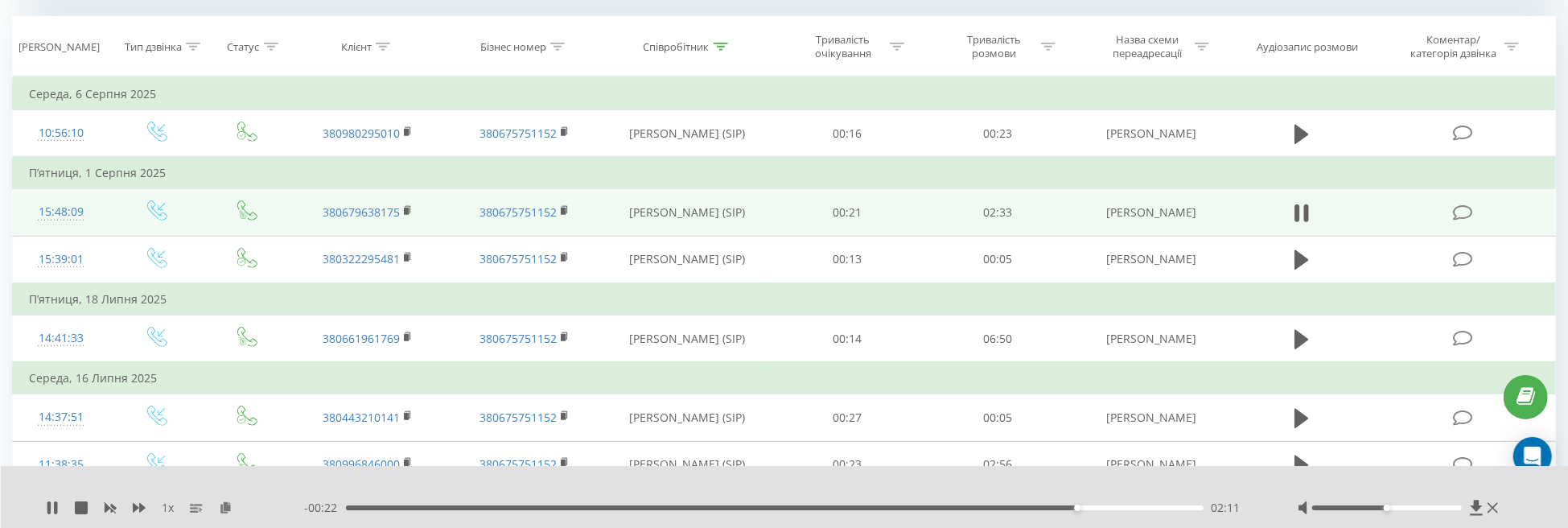
drag, startPoint x: 1122, startPoint y: 510, endPoint x: 1133, endPoint y: 510, distance: 11.0
click at [1125, 511] on div "- 00:22 02:11 02:11" at bounding box center [781, 508] width 953 height 16
click at [1130, 508] on div "02:12" at bounding box center [775, 507] width 858 height 5
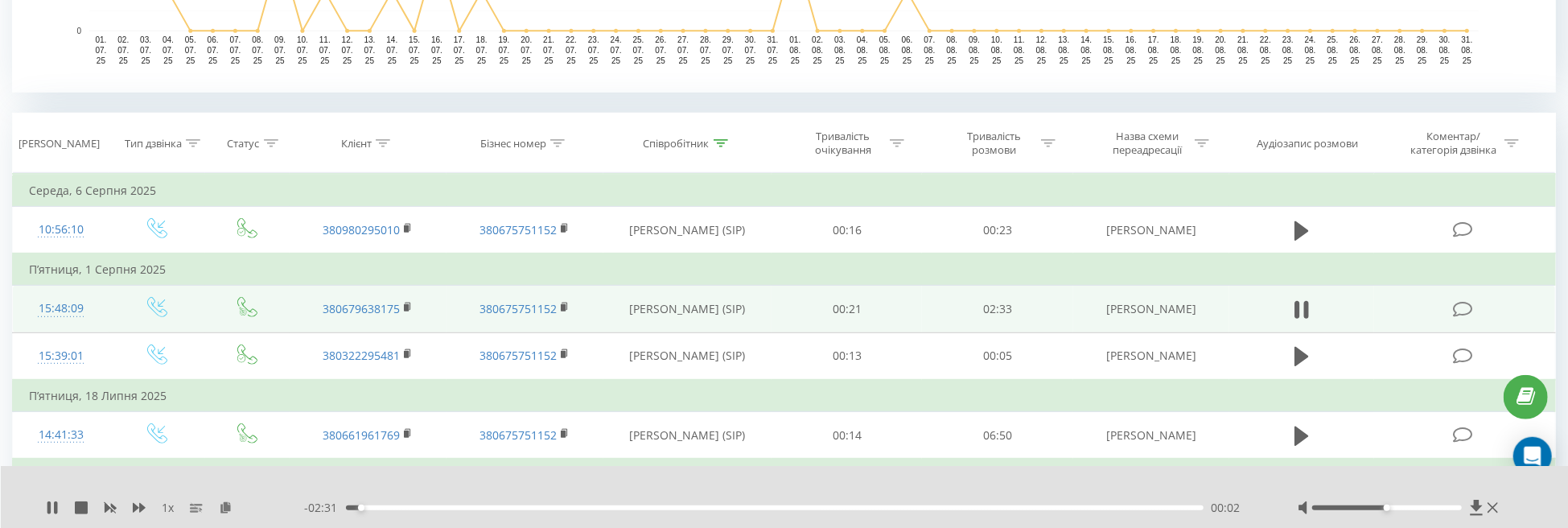
scroll to position [593, 0]
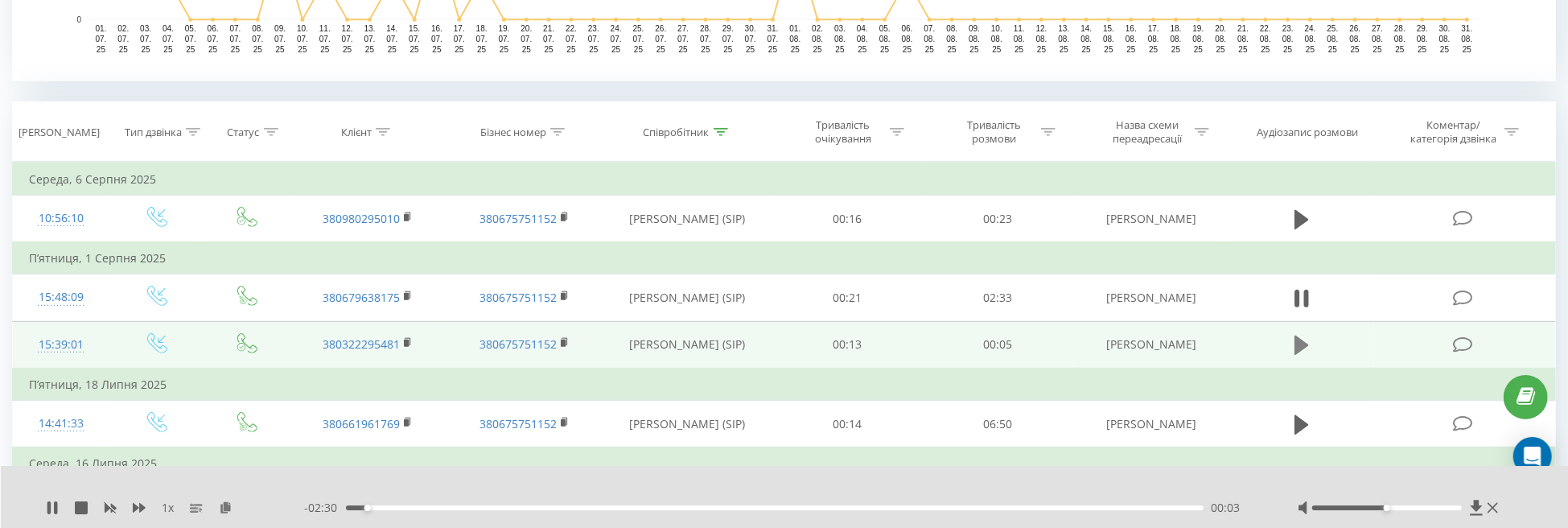
click at [1304, 344] on icon at bounding box center [1301, 344] width 14 height 19
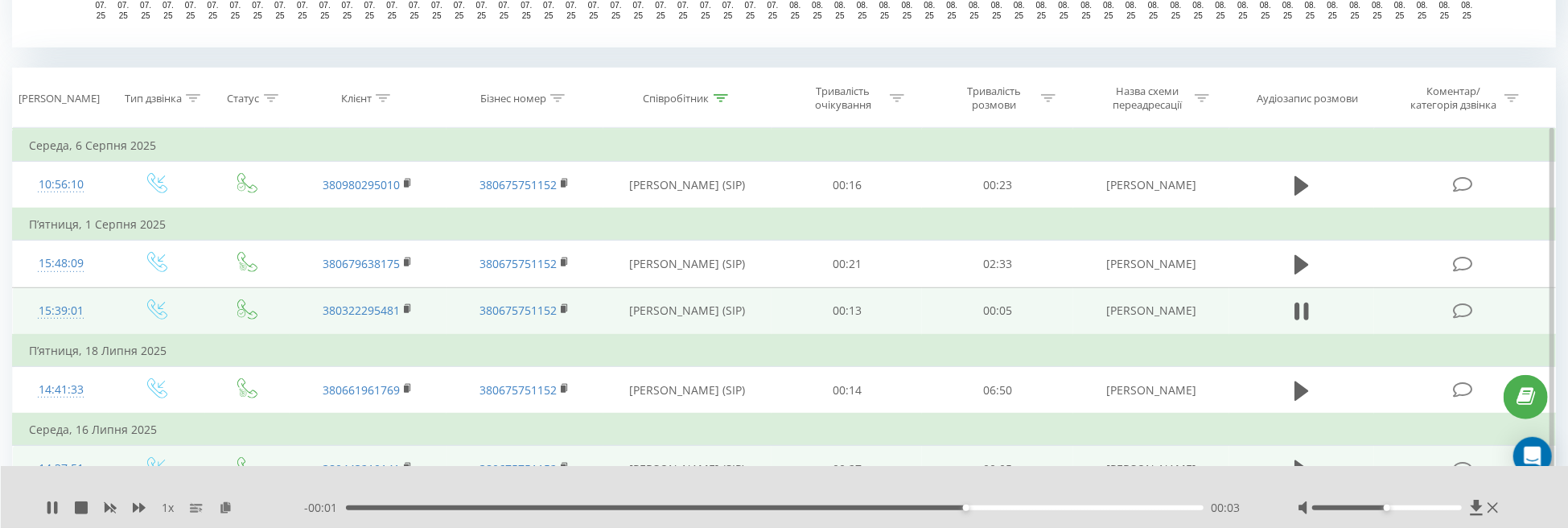
scroll to position [763, 0]
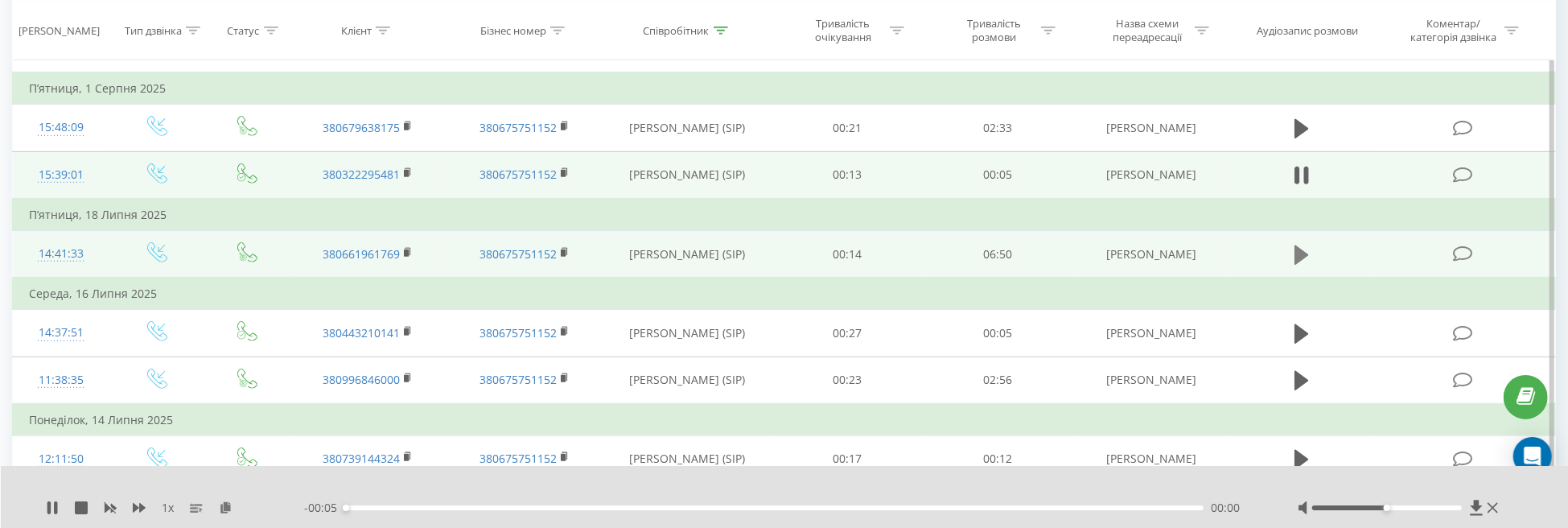
click at [1300, 253] on icon at bounding box center [1301, 254] width 14 height 19
click at [1302, 253] on icon at bounding box center [1301, 255] width 14 height 23
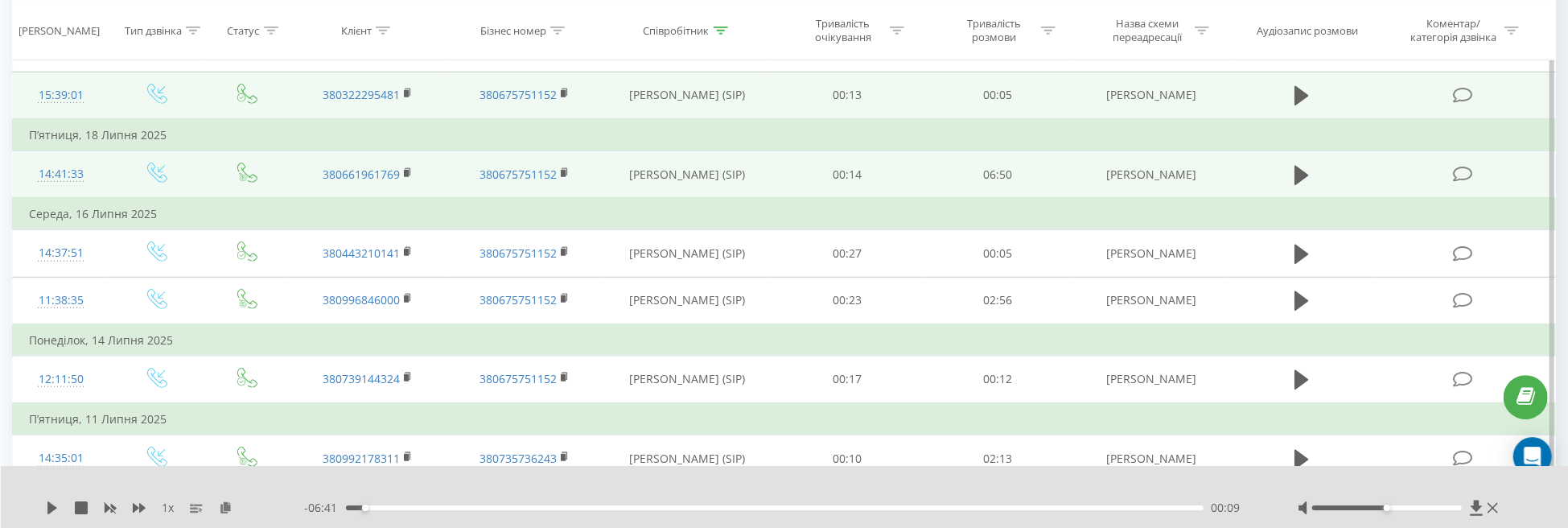
scroll to position [848, 0]
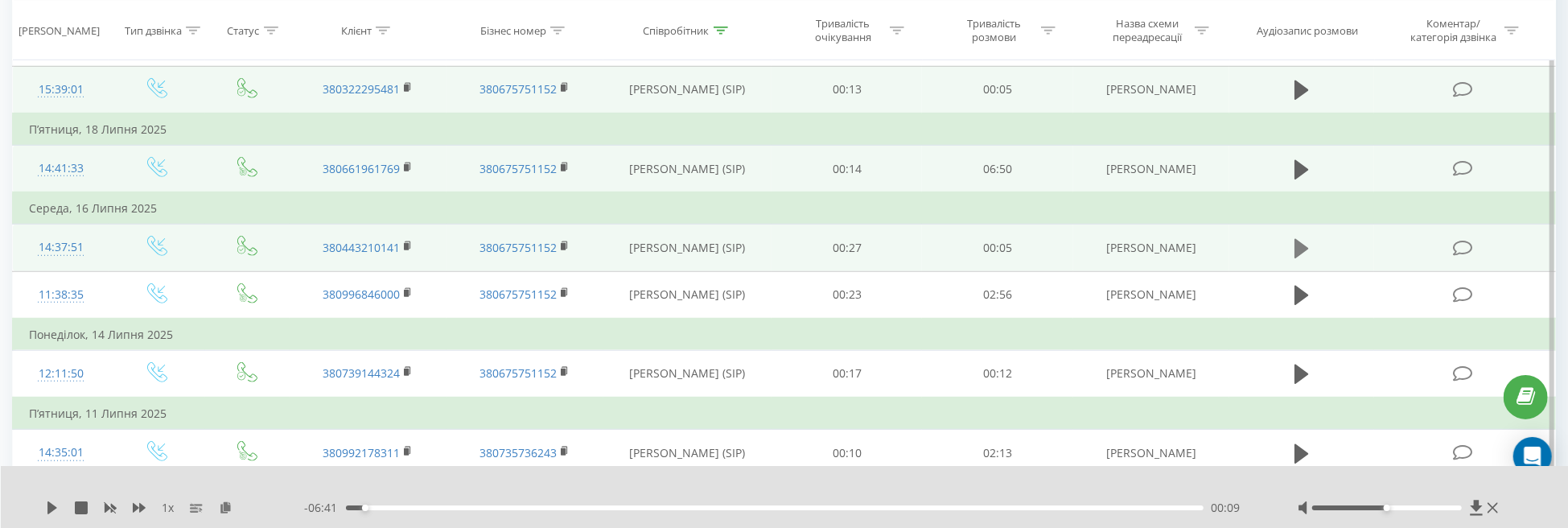
click at [1293, 246] on button at bounding box center [1301, 249] width 24 height 24
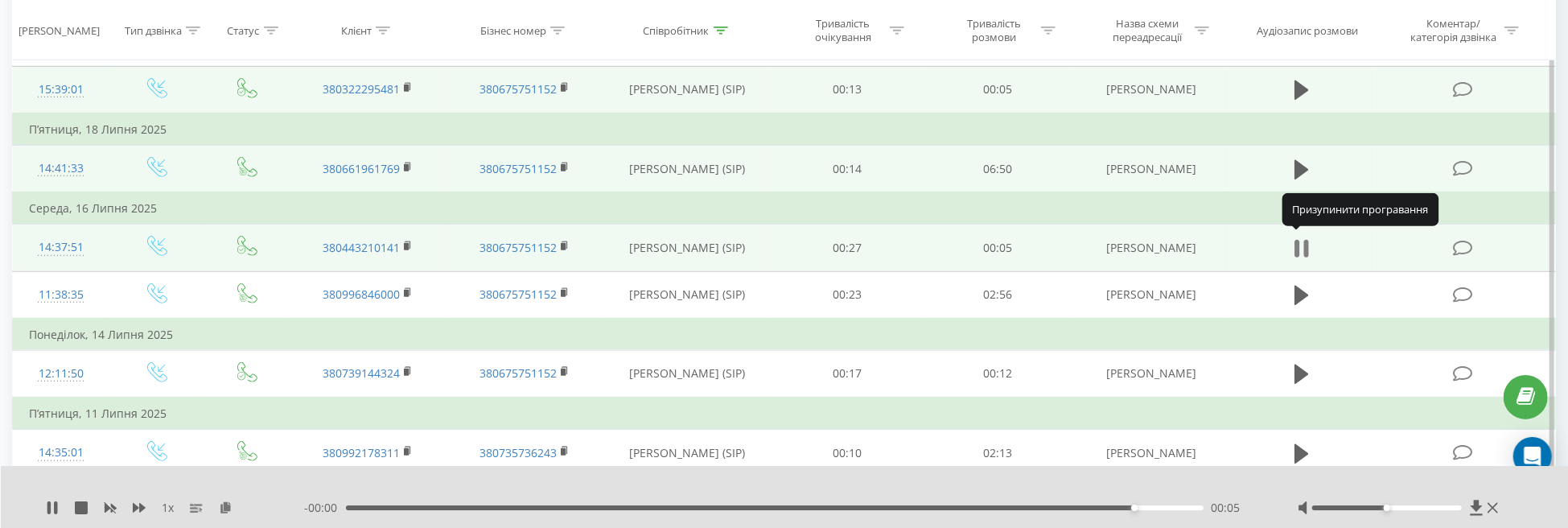
click at [1305, 249] on icon at bounding box center [1306, 249] width 5 height 18
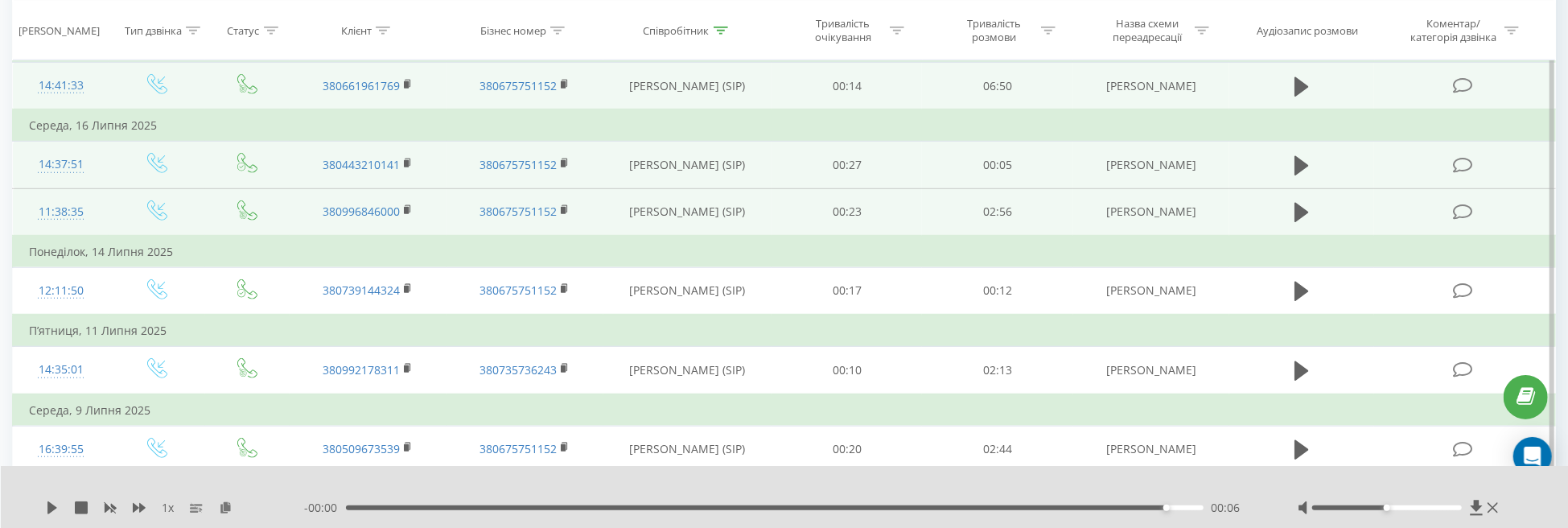
scroll to position [933, 0]
click at [1297, 217] on icon at bounding box center [1301, 211] width 14 height 19
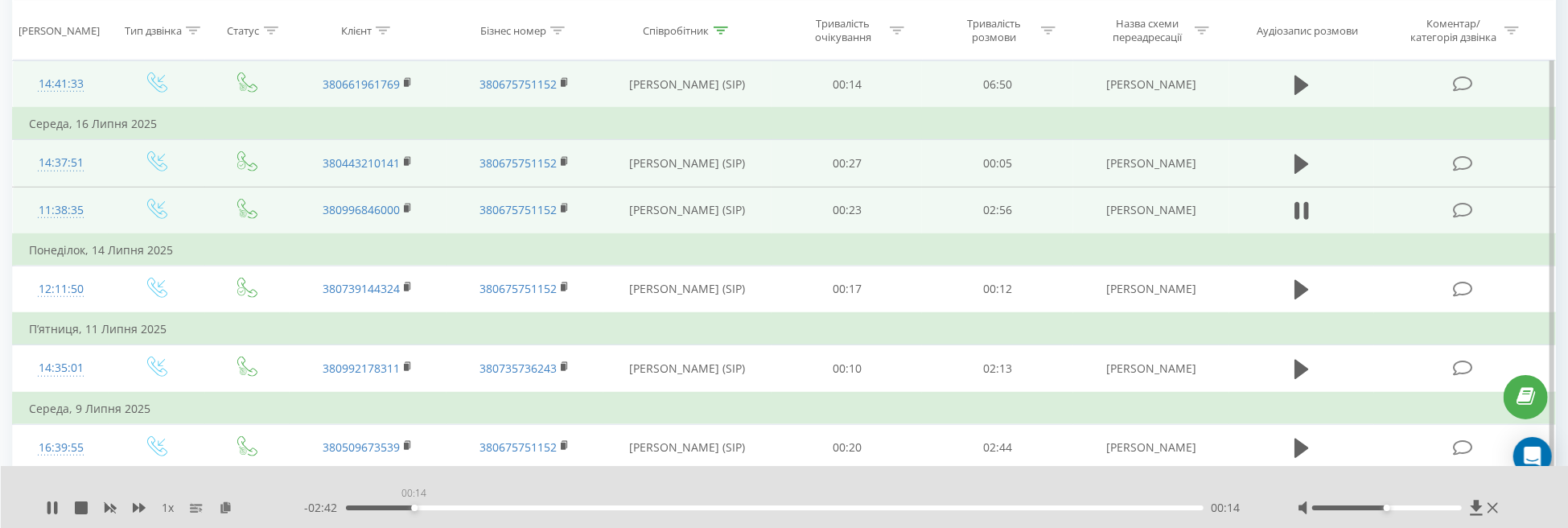
click at [414, 506] on div "00:14" at bounding box center [775, 507] width 858 height 5
click at [1305, 211] on icon at bounding box center [1306, 211] width 5 height 18
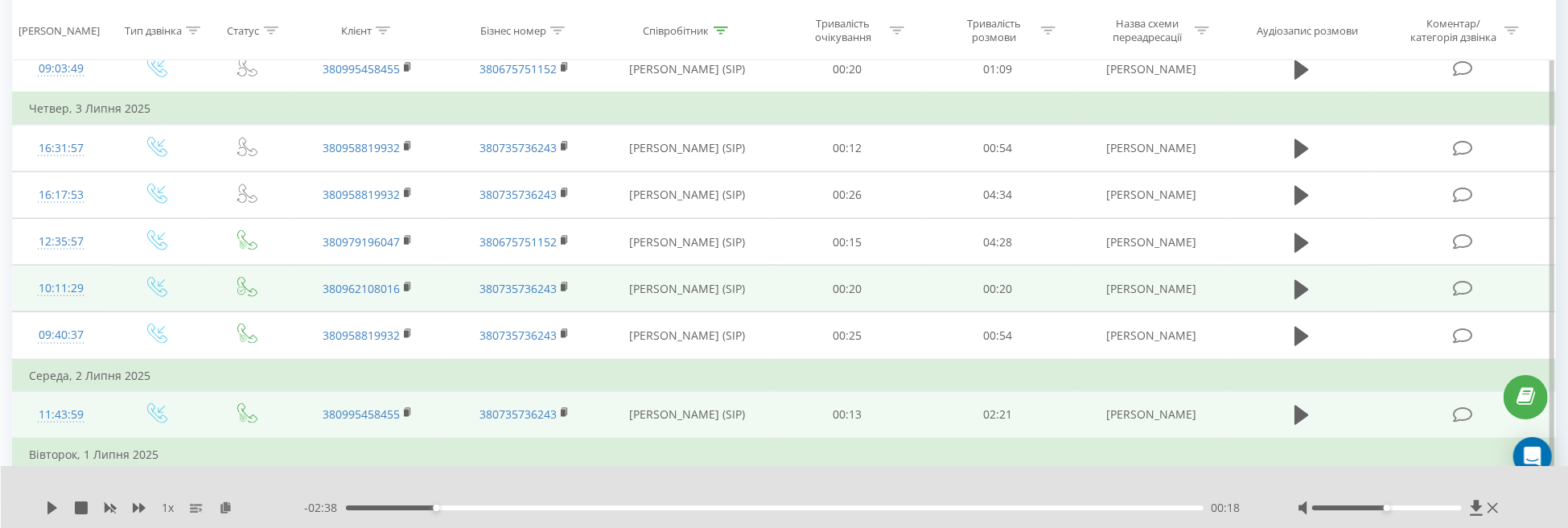
scroll to position [1442, 0]
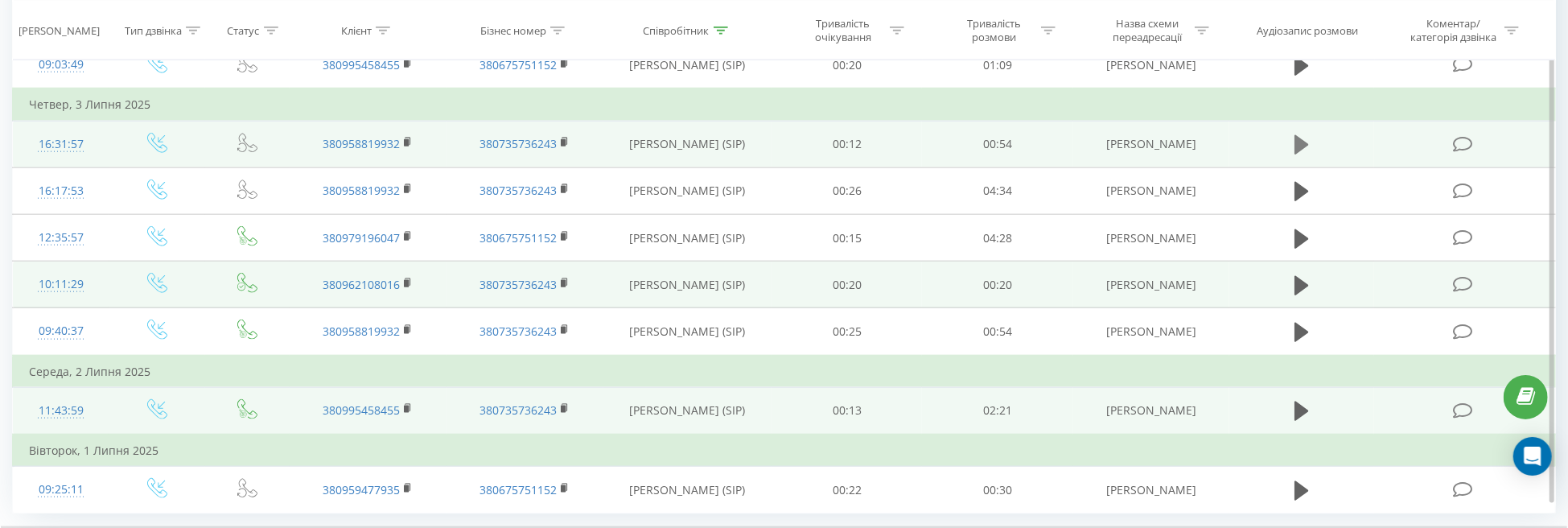
click at [1297, 137] on icon at bounding box center [1301, 145] width 14 height 19
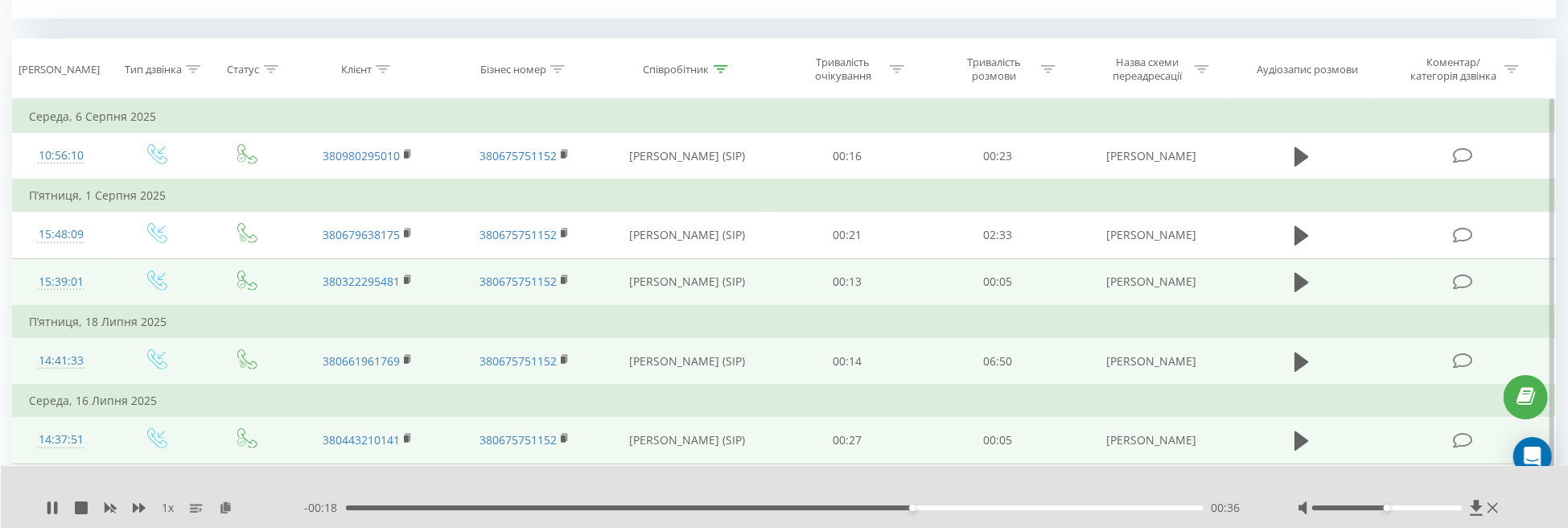
scroll to position [679, 0]
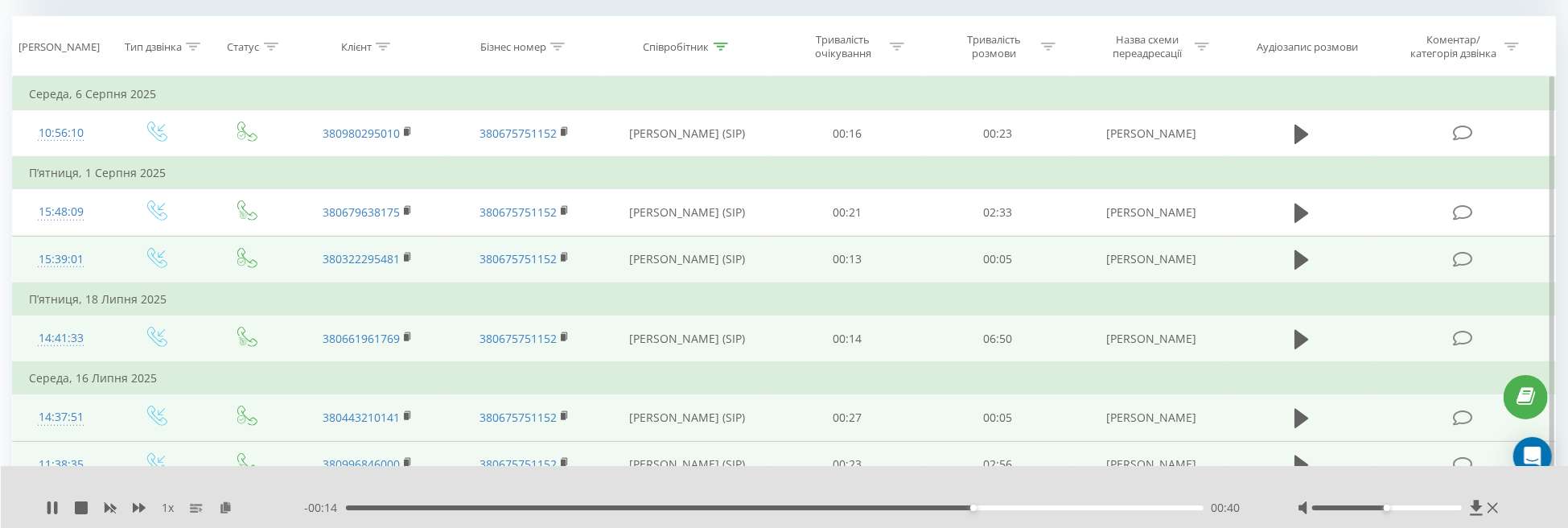
click at [167, 508] on span "1 x" at bounding box center [167, 508] width 12 height 16
click at [164, 511] on span "1 x" at bounding box center [167, 508] width 12 height 16
click at [170, 510] on span "1 x" at bounding box center [167, 508] width 12 height 16
click at [167, 512] on span "1 x" at bounding box center [167, 508] width 12 height 16
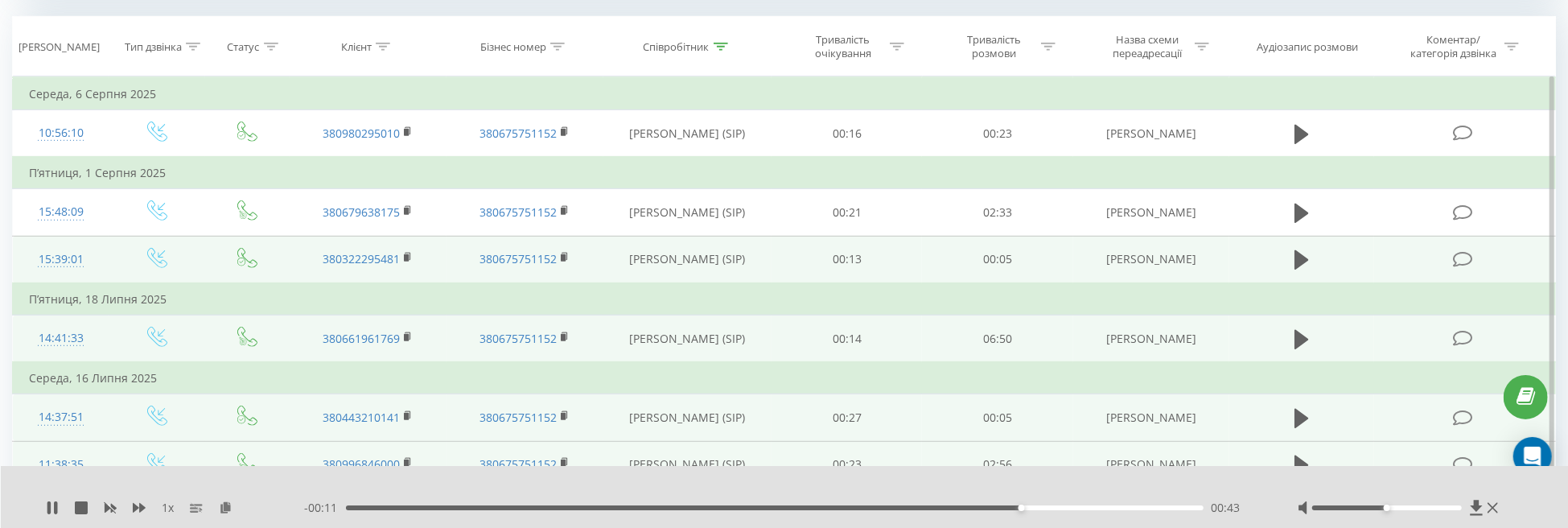
click at [168, 509] on span "1 x" at bounding box center [167, 508] width 12 height 16
click at [138, 510] on icon at bounding box center [139, 508] width 13 height 13
click at [107, 508] on icon at bounding box center [110, 508] width 12 height 10
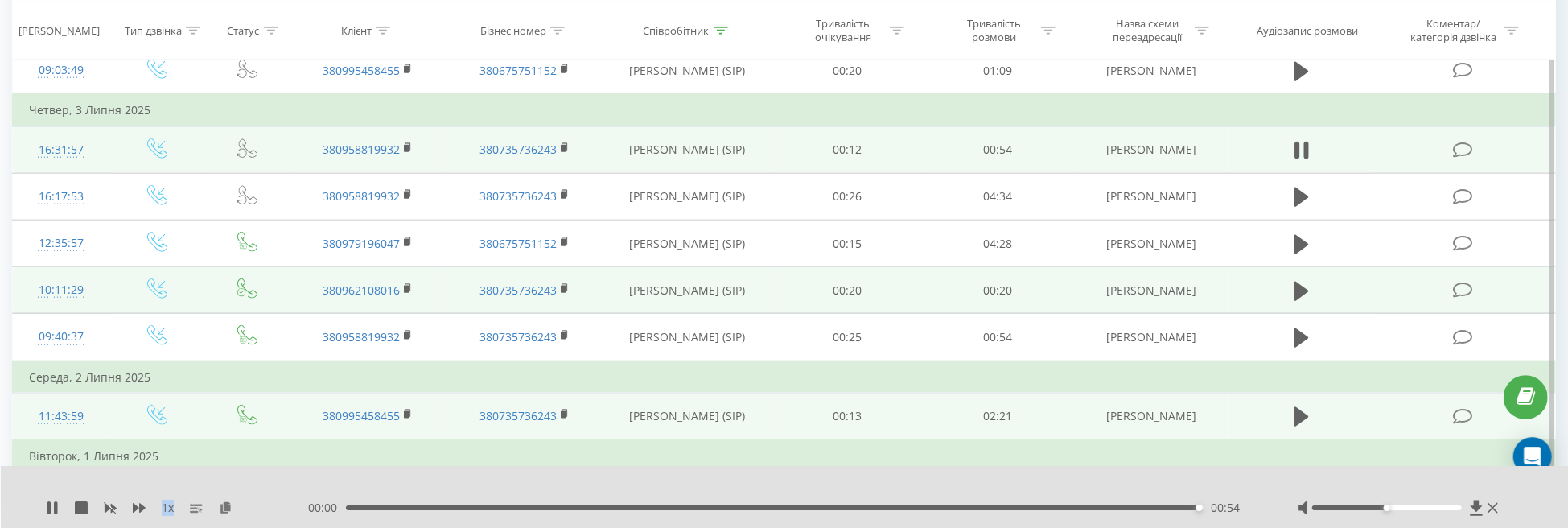
scroll to position [1442, 0]
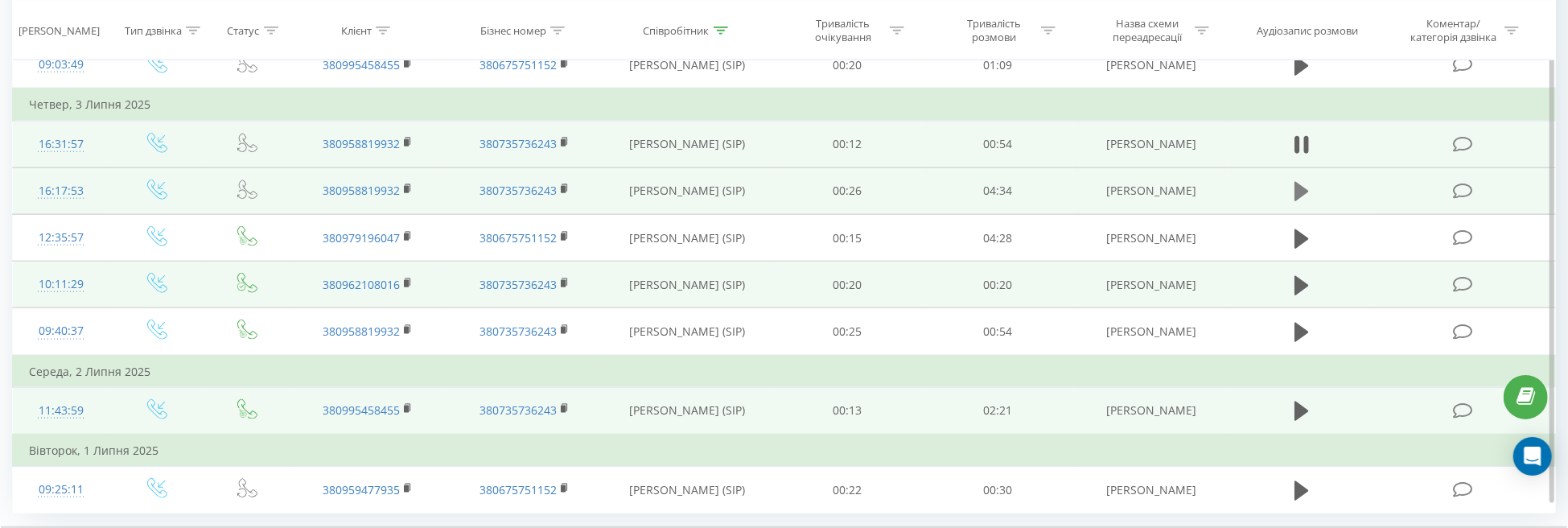
click at [1303, 180] on icon at bounding box center [1301, 191] width 14 height 23
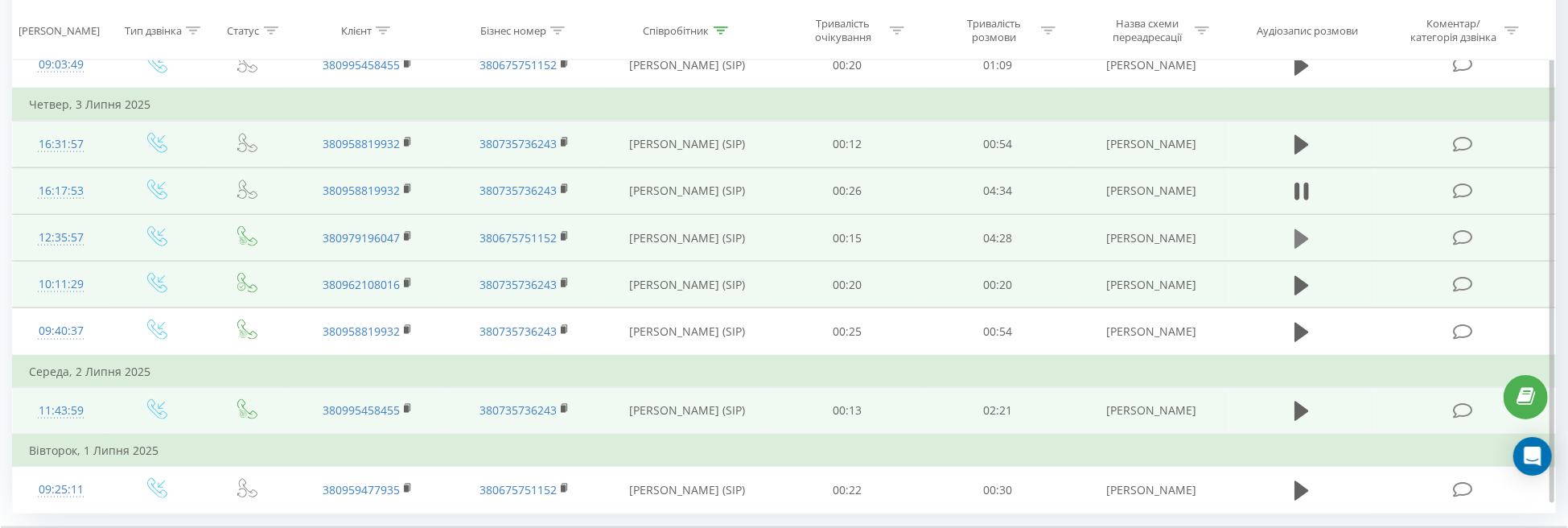
click at [1304, 231] on icon at bounding box center [1301, 238] width 14 height 19
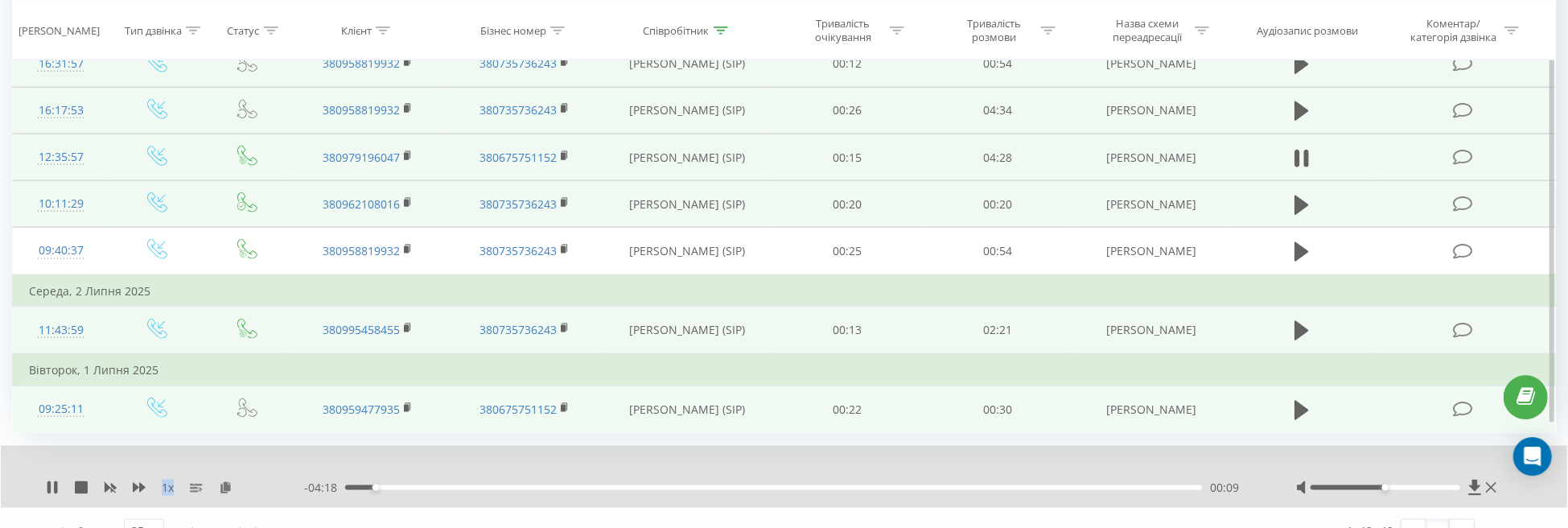
scroll to position [1527, 0]
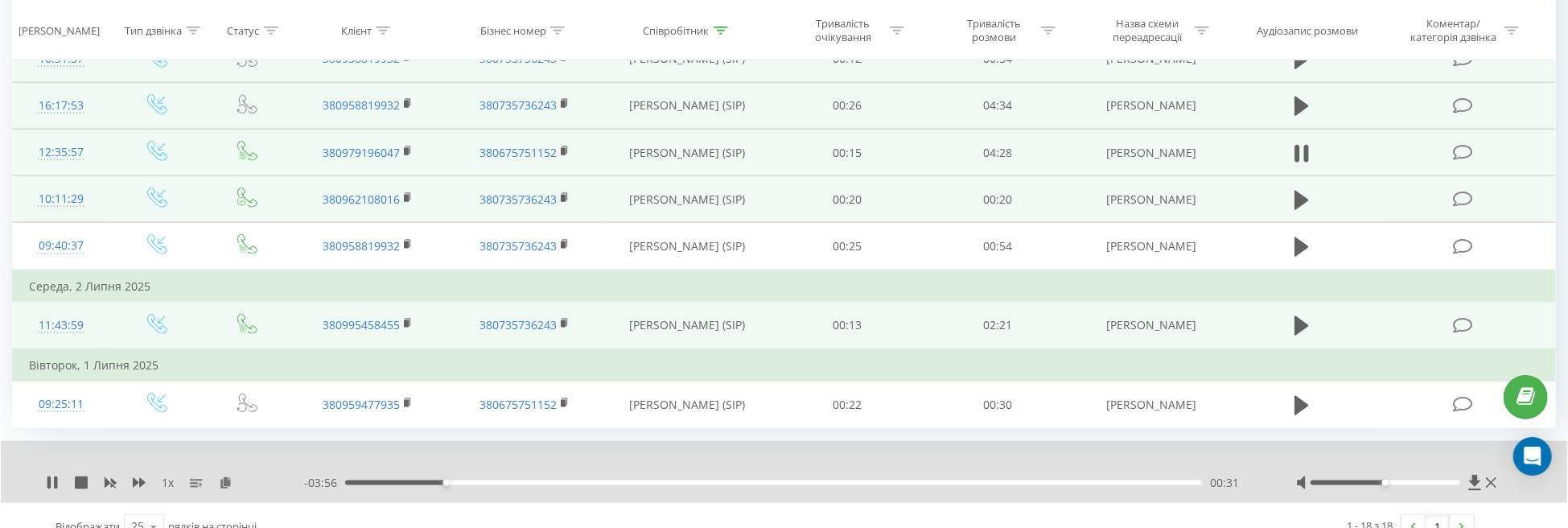
click at [475, 481] on div "00:31" at bounding box center [774, 483] width 857 height 5
click at [1295, 194] on icon at bounding box center [1301, 200] width 14 height 19
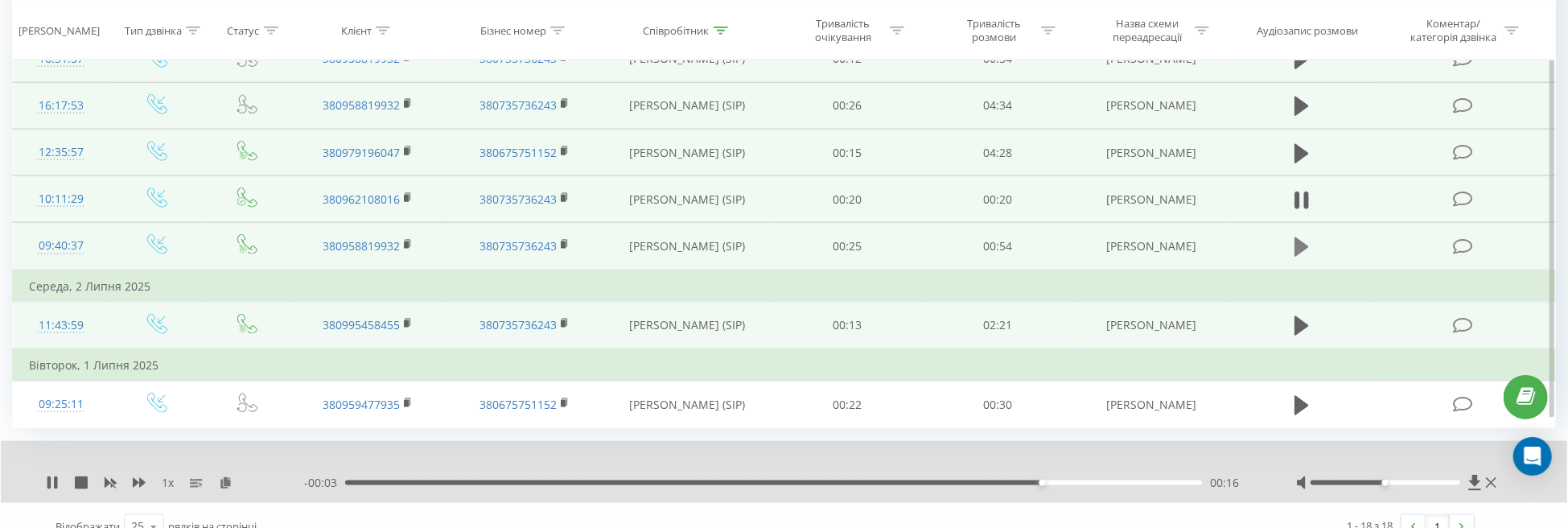
click at [1303, 248] on icon at bounding box center [1301, 247] width 14 height 23
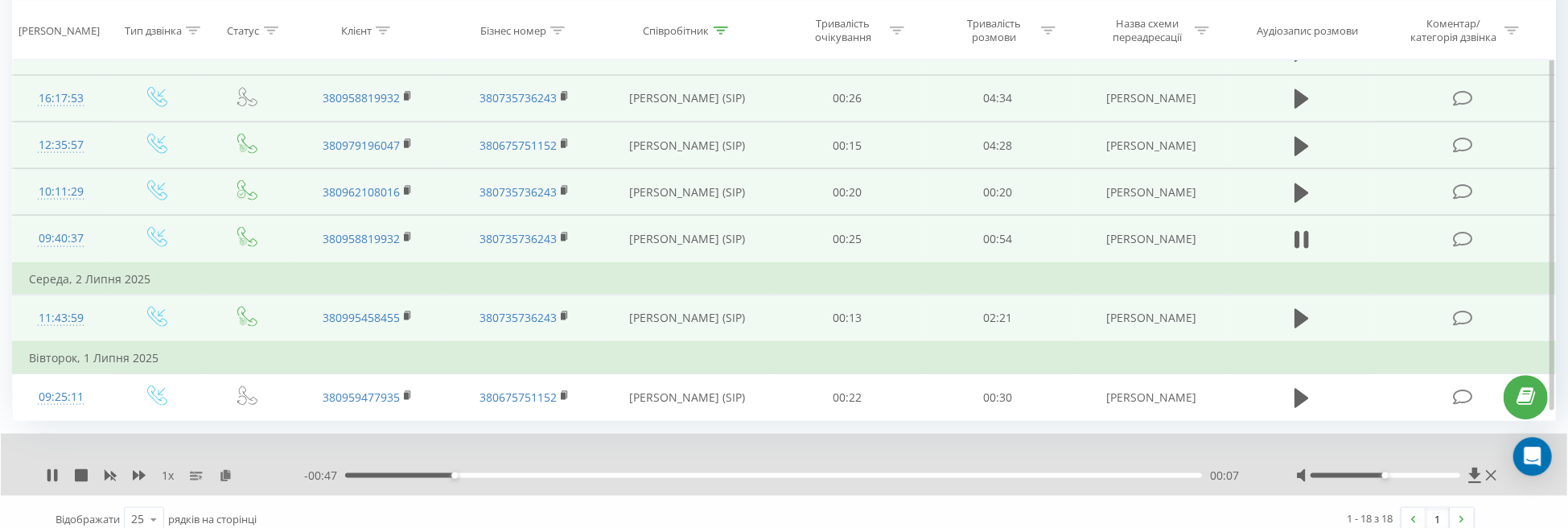
scroll to position [1540, 0]
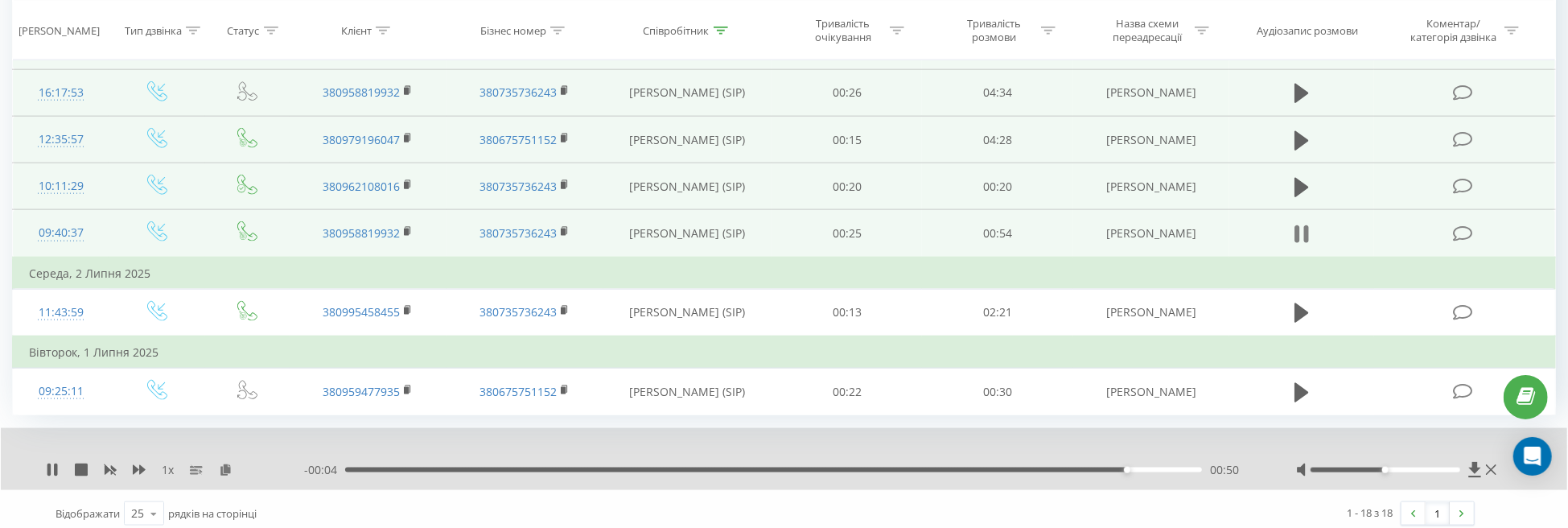
click at [1302, 231] on icon at bounding box center [1301, 234] width 14 height 23
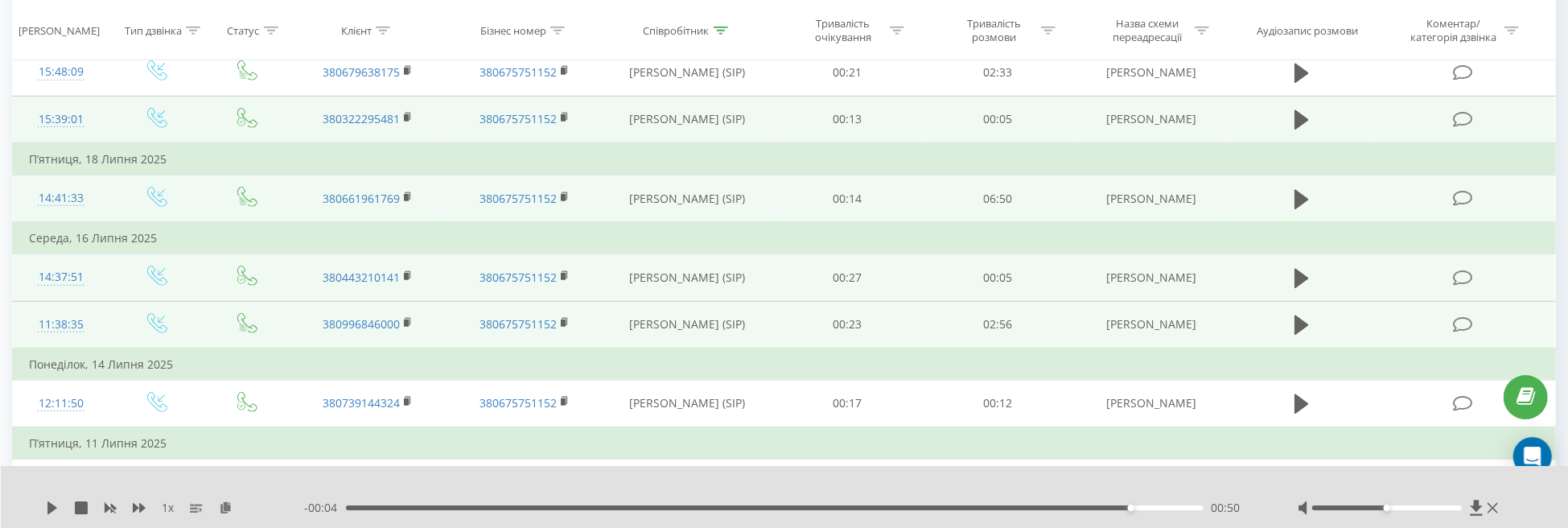
scroll to position [607, 0]
